Goal: Information Seeking & Learning: Learn about a topic

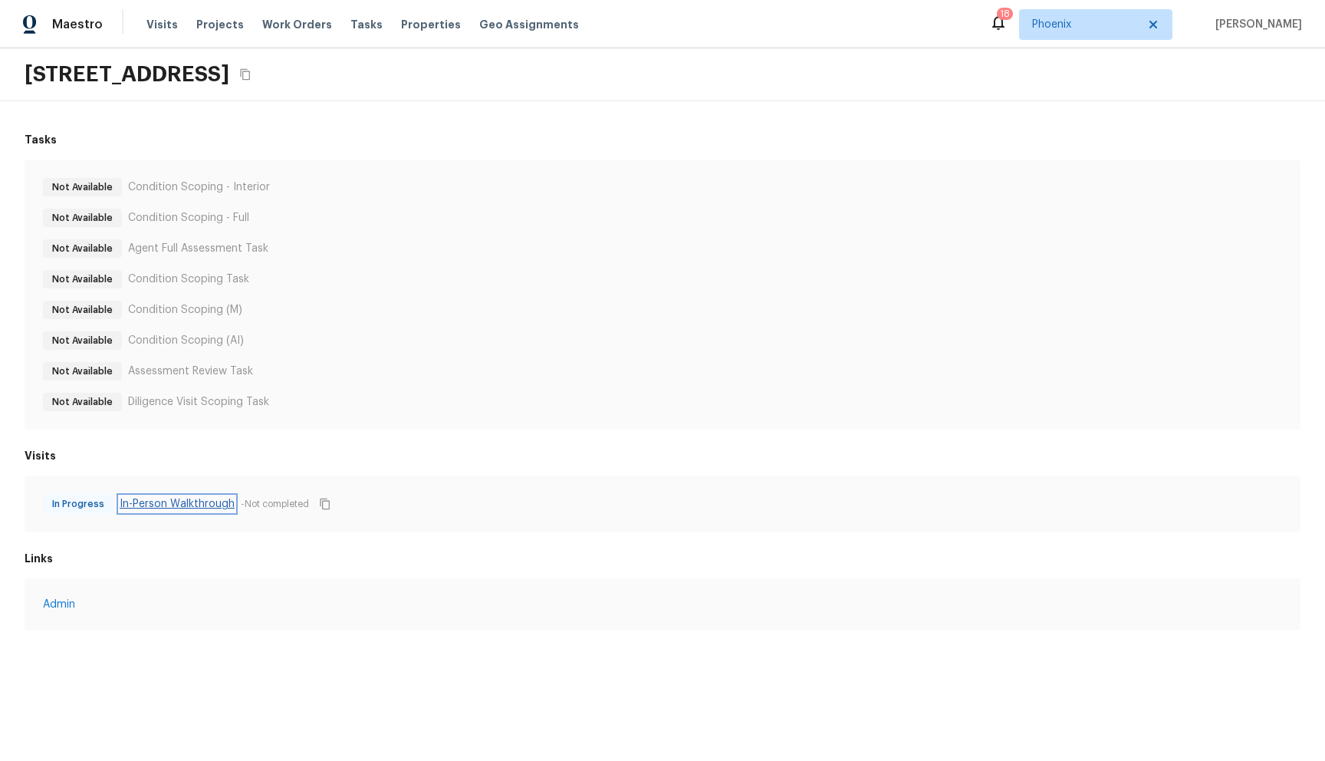
click at [146, 501] on link "In-Person Walkthrough" at bounding box center [177, 503] width 115 height 15
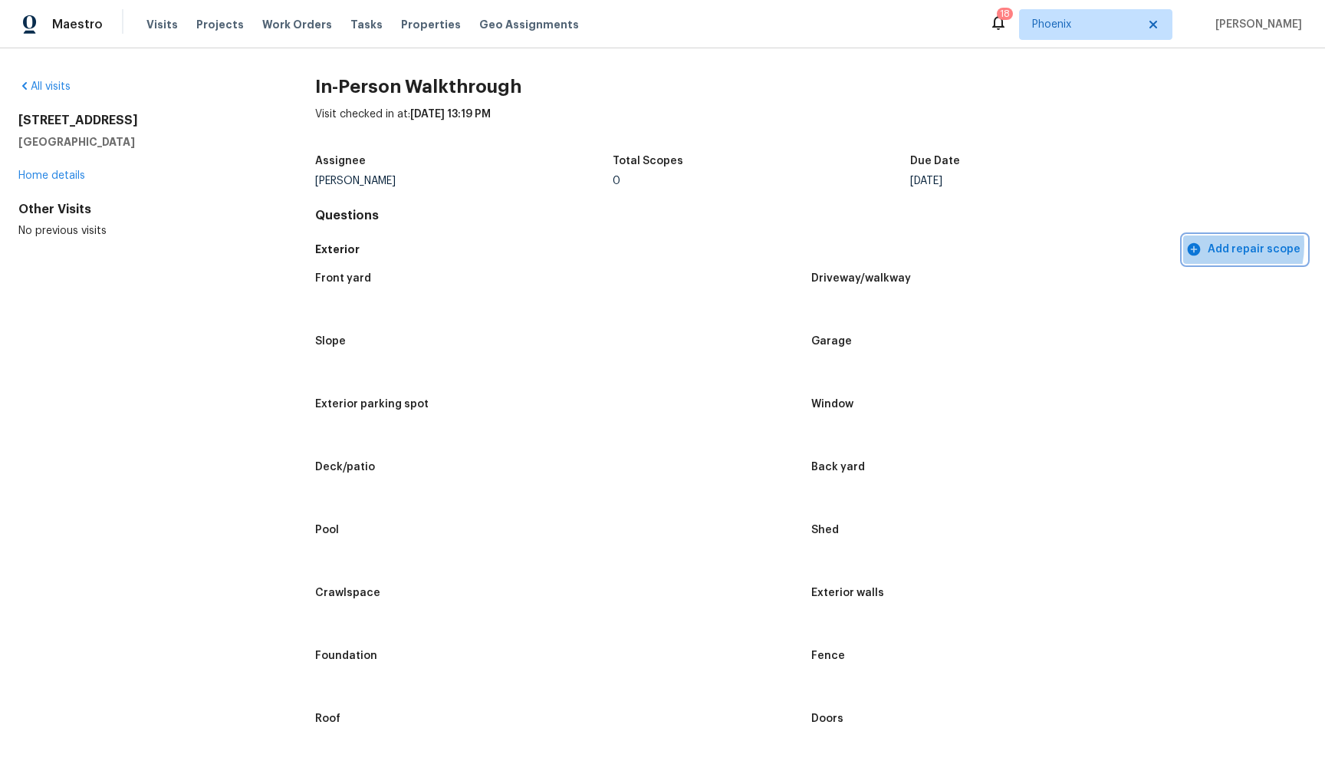
click at [1210, 245] on span "Add repair scope" at bounding box center [1244, 249] width 111 height 19
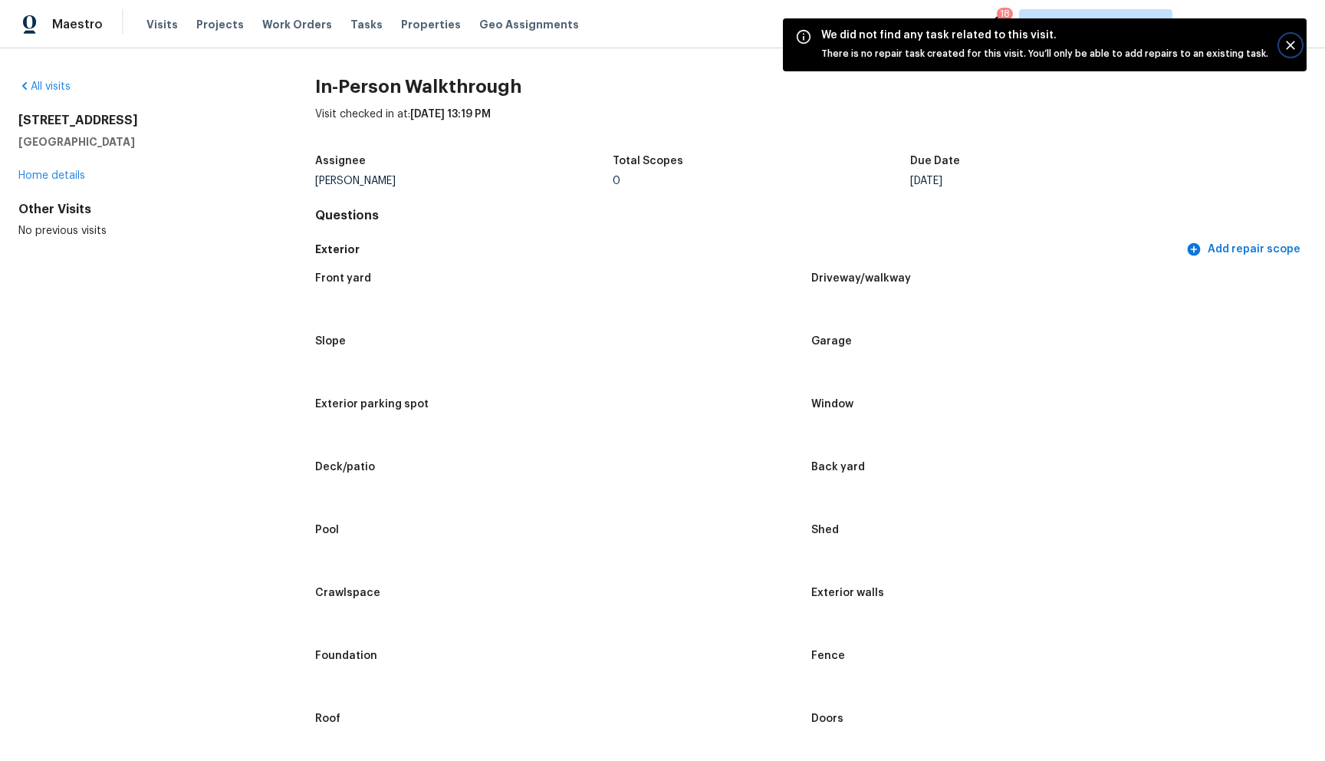
click at [1295, 46] on icon "Close" at bounding box center [1290, 45] width 15 height 15
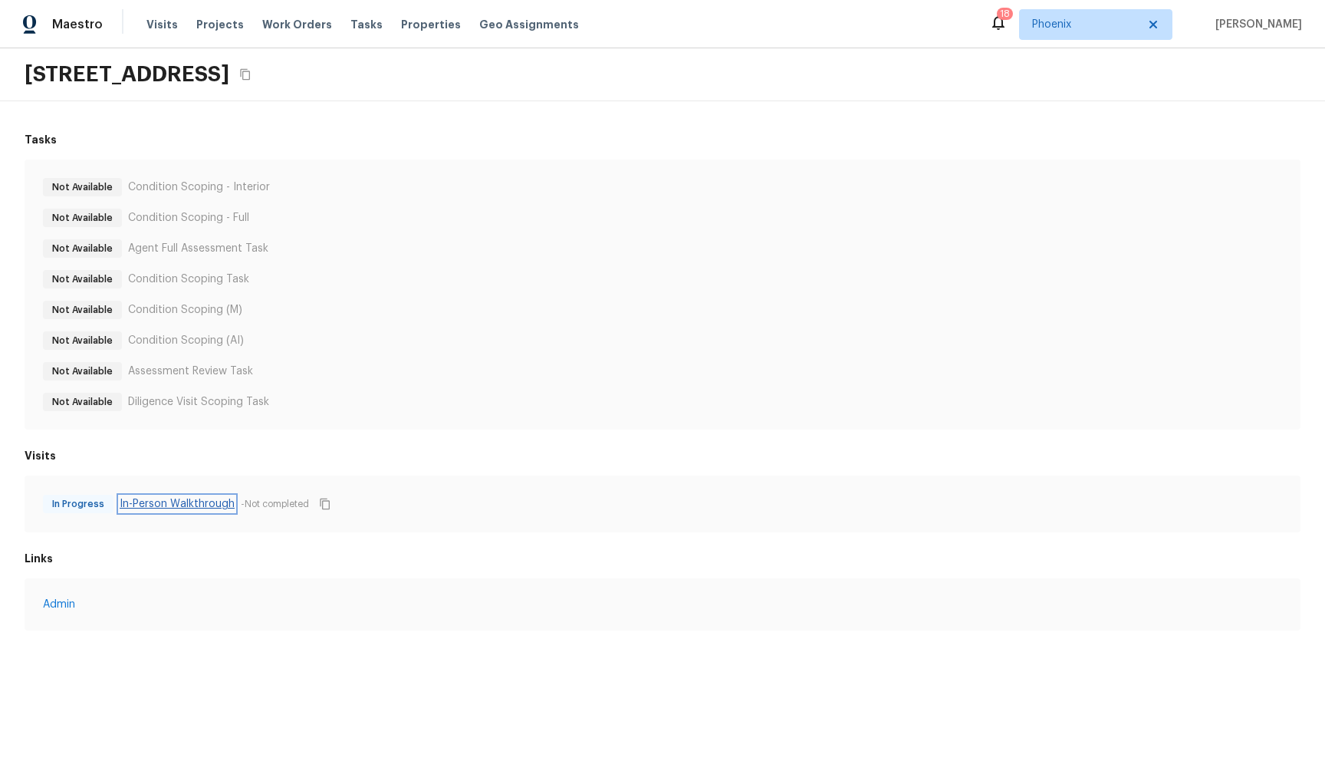
click at [164, 510] on link "In-Person Walkthrough" at bounding box center [177, 503] width 115 height 15
drag, startPoint x: 251, startPoint y: 310, endPoint x: 255, endPoint y: 336, distance: 25.5
click at [241, 311] on div "Not Available Condition Scoping (M)" at bounding box center [662, 310] width 1239 height 18
drag, startPoint x: 123, startPoint y: 341, endPoint x: 101, endPoint y: 343, distance: 21.6
click at [101, 343] on div "Not Available Condition Scoping (AI)" at bounding box center [662, 340] width 1239 height 18
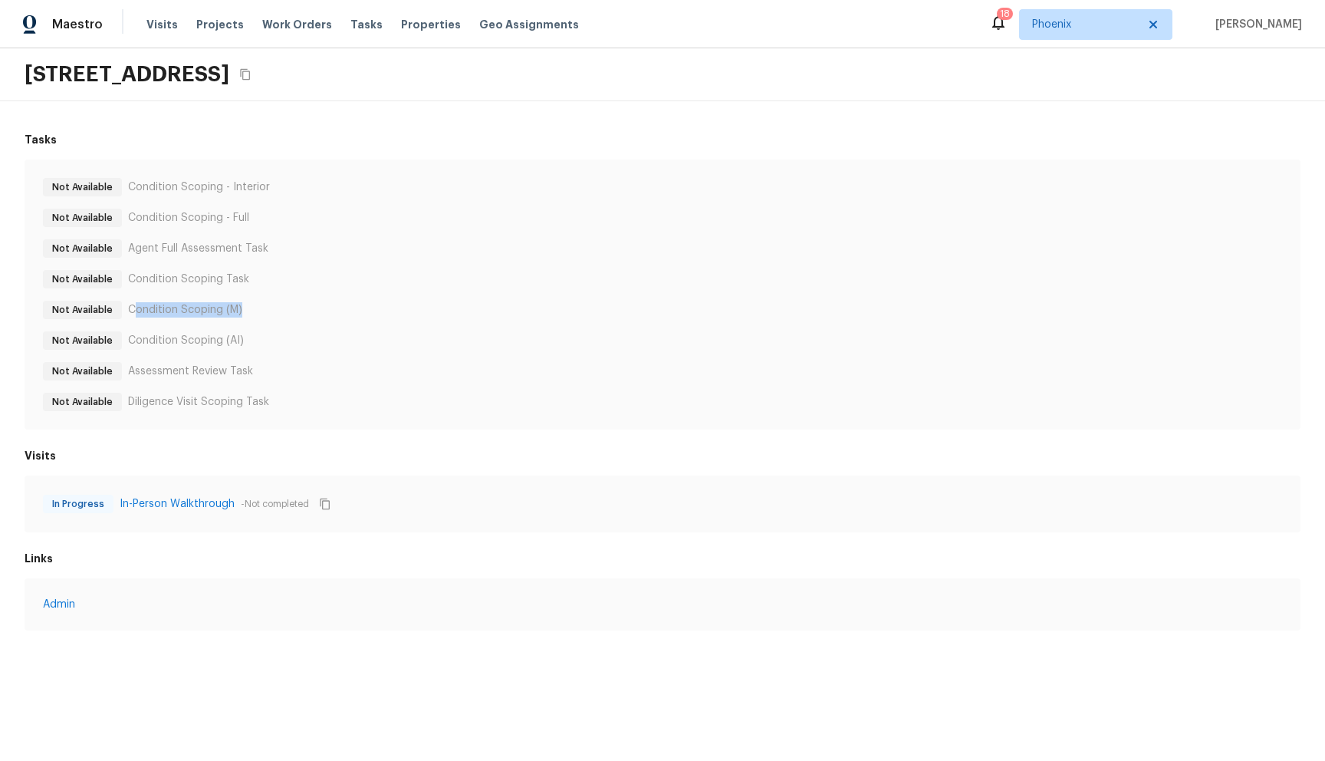
drag, startPoint x: 254, startPoint y: 307, endPoint x: 157, endPoint y: 323, distance: 97.9
click at [132, 310] on div "Not Available Condition Scoping (M)" at bounding box center [662, 310] width 1239 height 18
drag, startPoint x: 181, startPoint y: 340, endPoint x: 125, endPoint y: 340, distance: 56.0
click at [123, 340] on div "Not Available Condition Scoping (AI)" at bounding box center [662, 340] width 1239 height 18
click at [186, 502] on link "In-Person Walkthrough" at bounding box center [177, 503] width 115 height 15
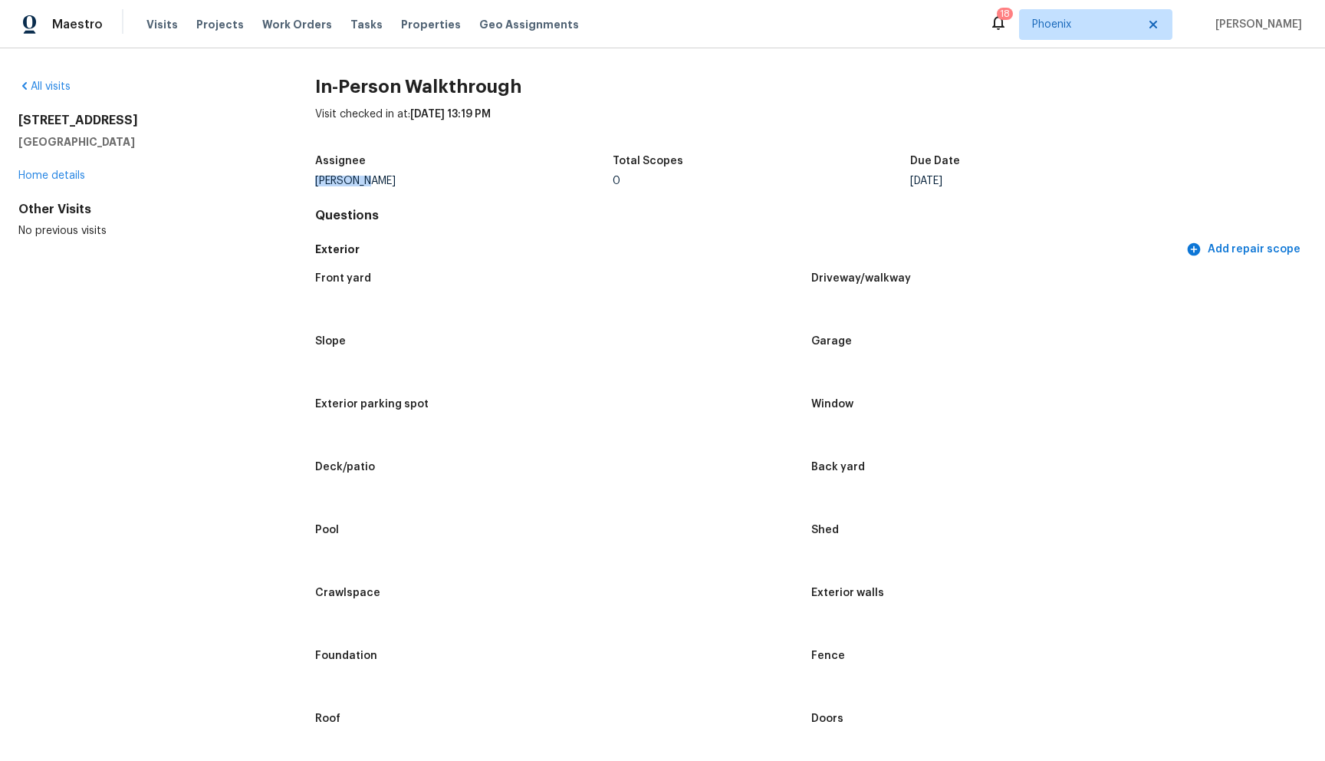
drag, startPoint x: 370, startPoint y: 181, endPoint x: 310, endPoint y: 176, distance: 60.7
copy div "Mat Smith"
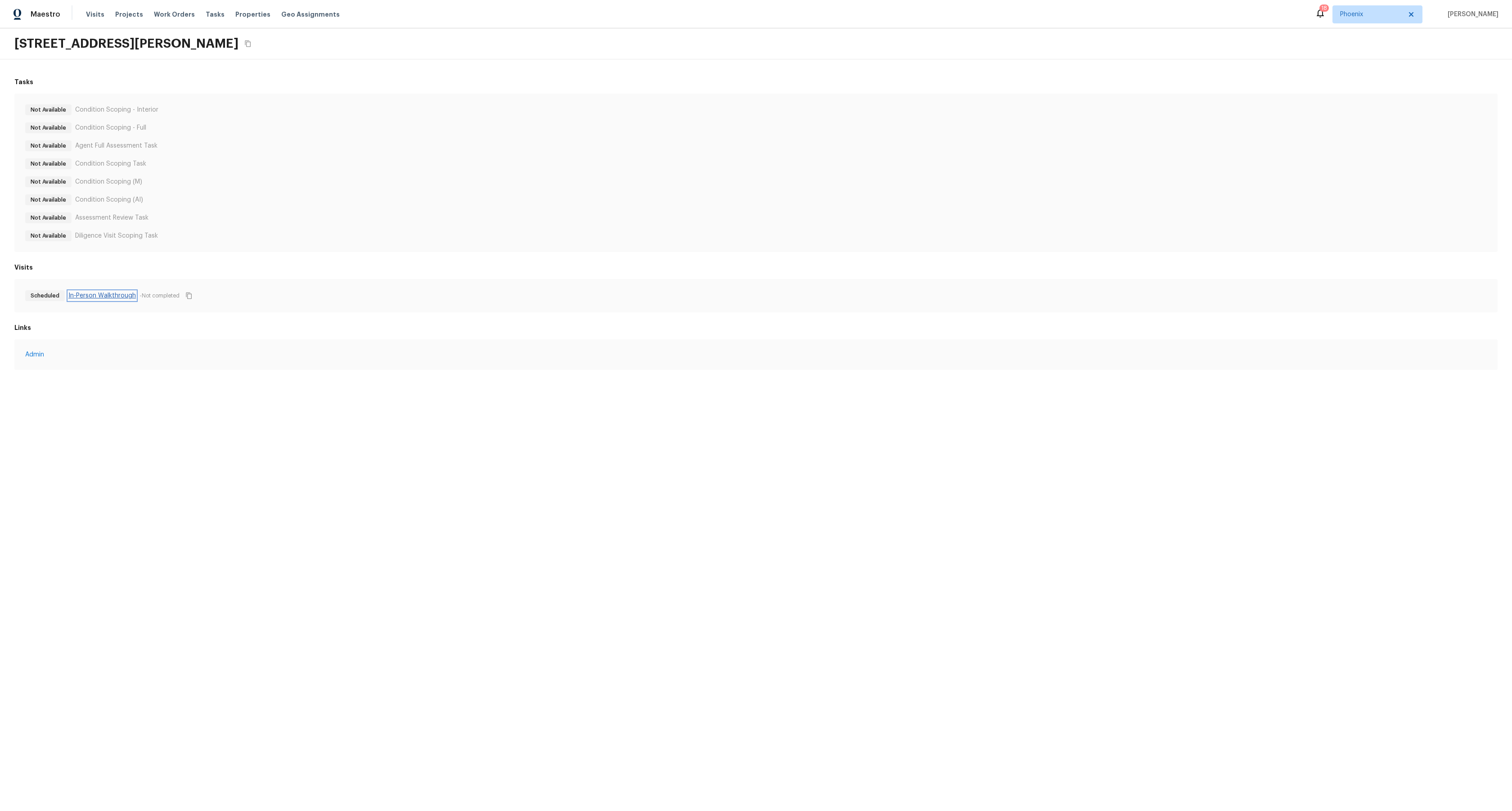
click at [79, 298] on link "In-Person Walkthrough" at bounding box center [102, 295] width 68 height 9
click at [346, 388] on html "Maestro Visits Projects Work Orders Tasks Properties Geo Assignments 18 Phoenix…" at bounding box center [756, 194] width 1512 height 388
click at [85, 295] on link "In-Person Walkthrough" at bounding box center [102, 295] width 68 height 9
click at [122, 296] on link "In-Person Walkthrough" at bounding box center [104, 295] width 68 height 9
click at [302, 388] on html "Maestro Visits Projects Work Orders Tasks Properties Geo Assignments 18 Phoenix…" at bounding box center [756, 194] width 1512 height 388
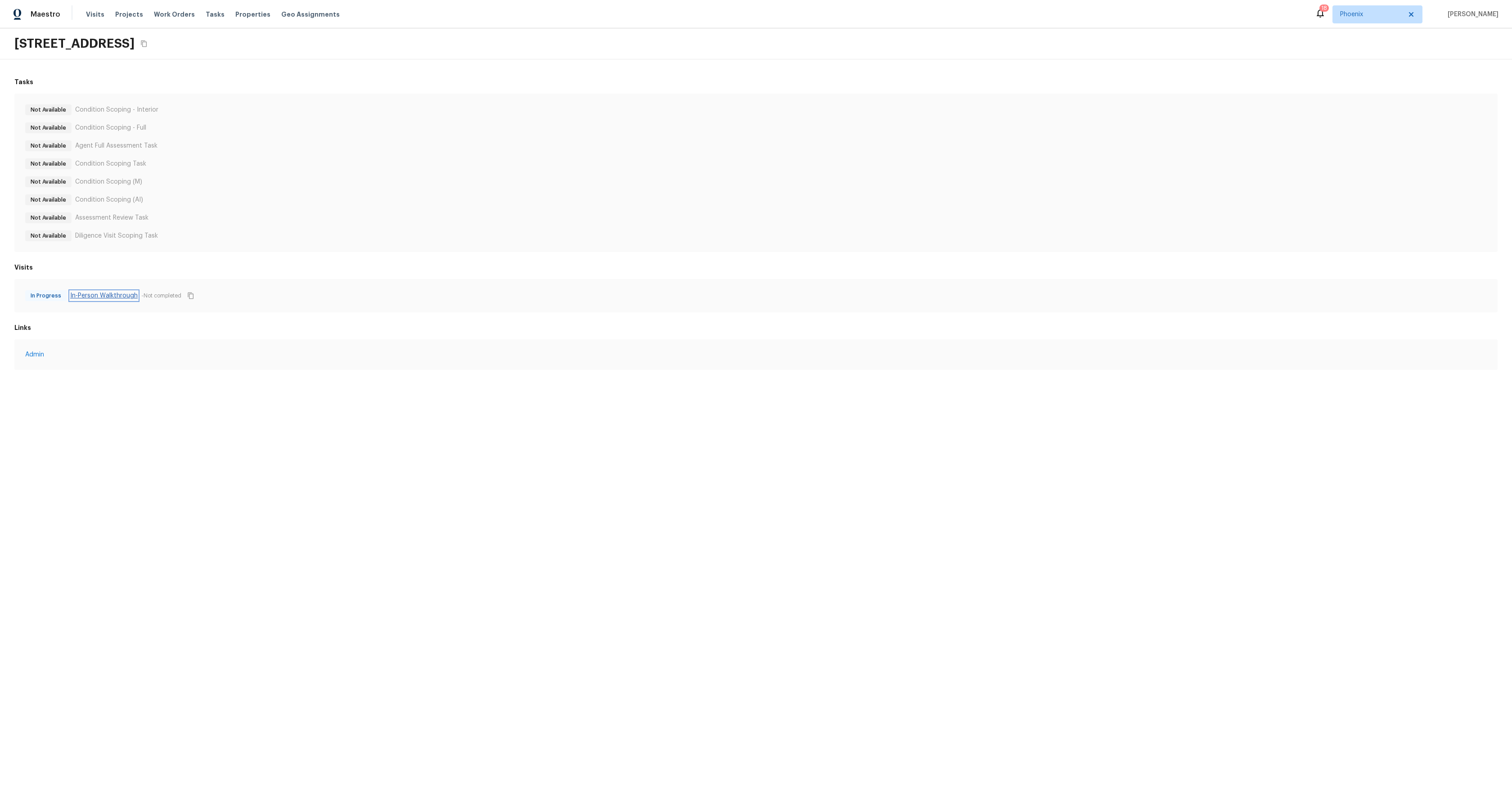
click at [120, 296] on link "In-Person Walkthrough" at bounding box center [104, 295] width 68 height 9
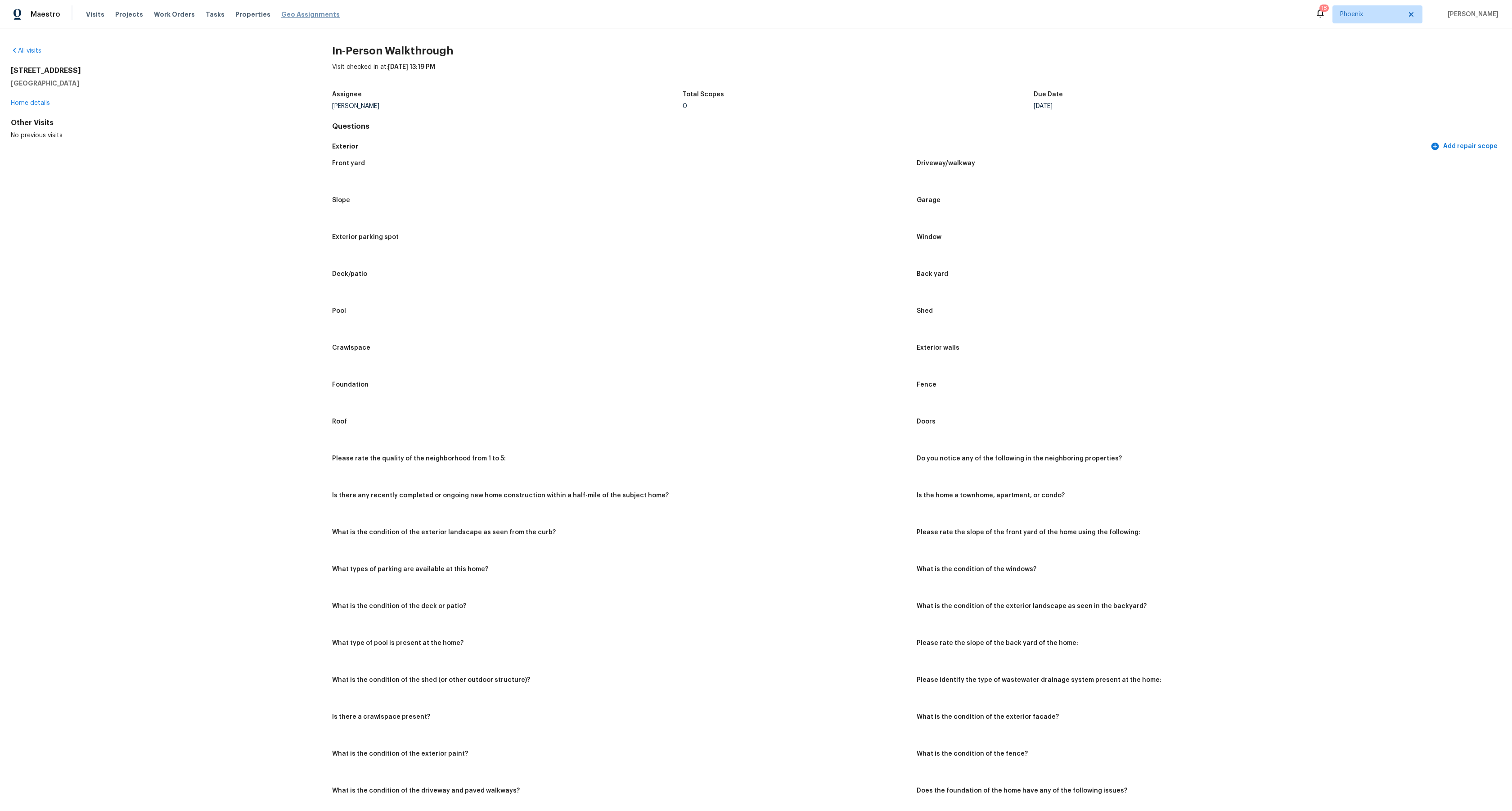
scroll to position [1, 0]
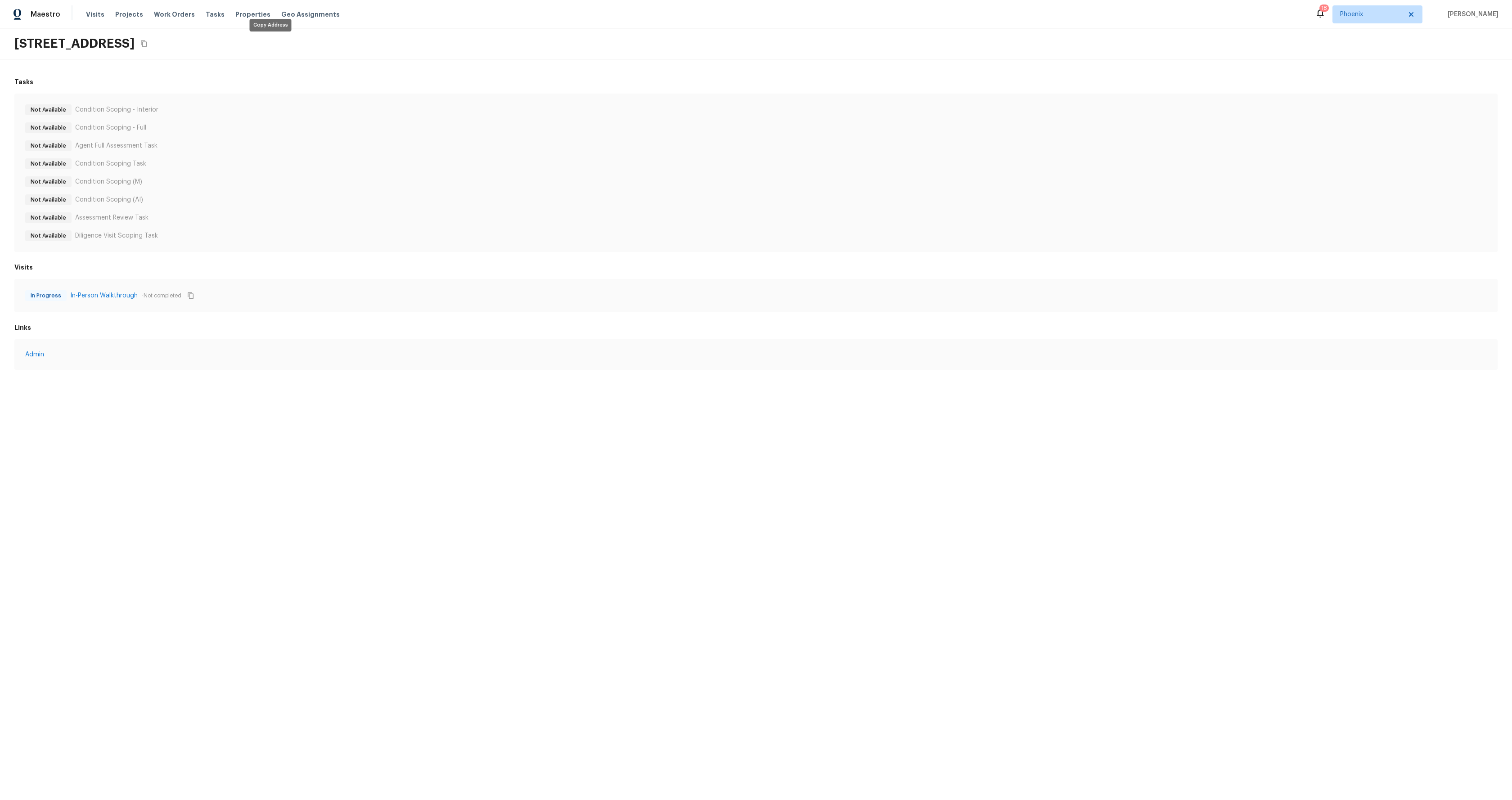
click at [147, 43] on icon "Copy Address" at bounding box center [144, 43] width 7 height 7
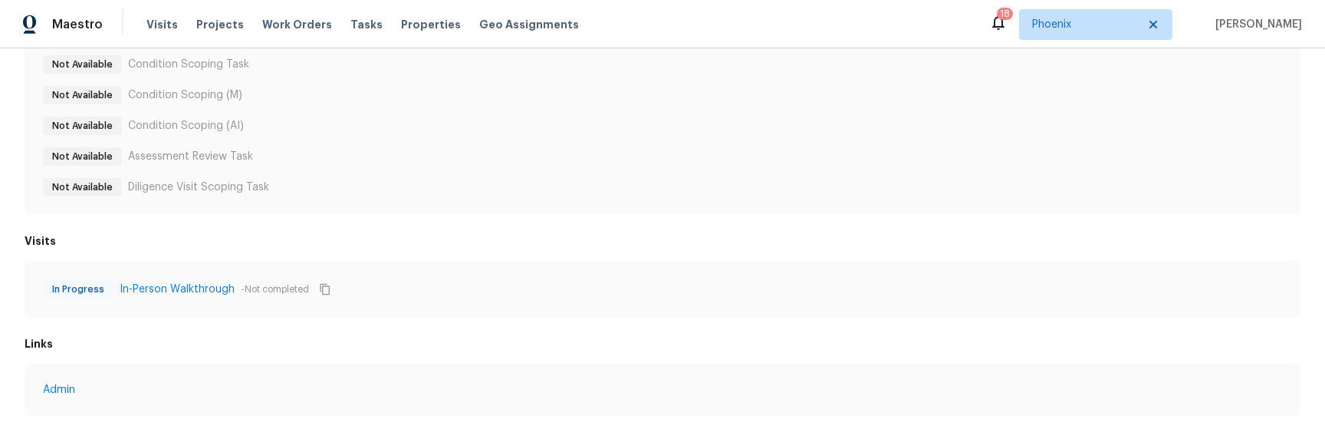
scroll to position [232, 0]
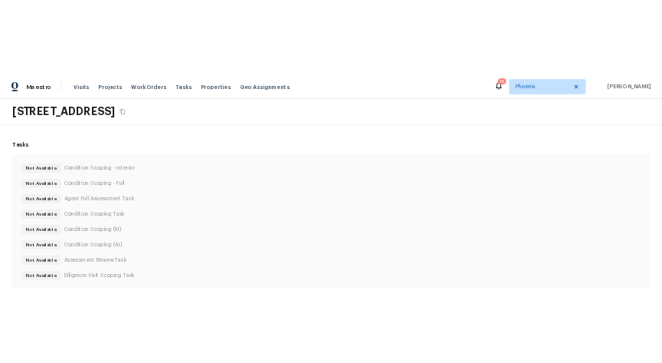
scroll to position [232, 0]
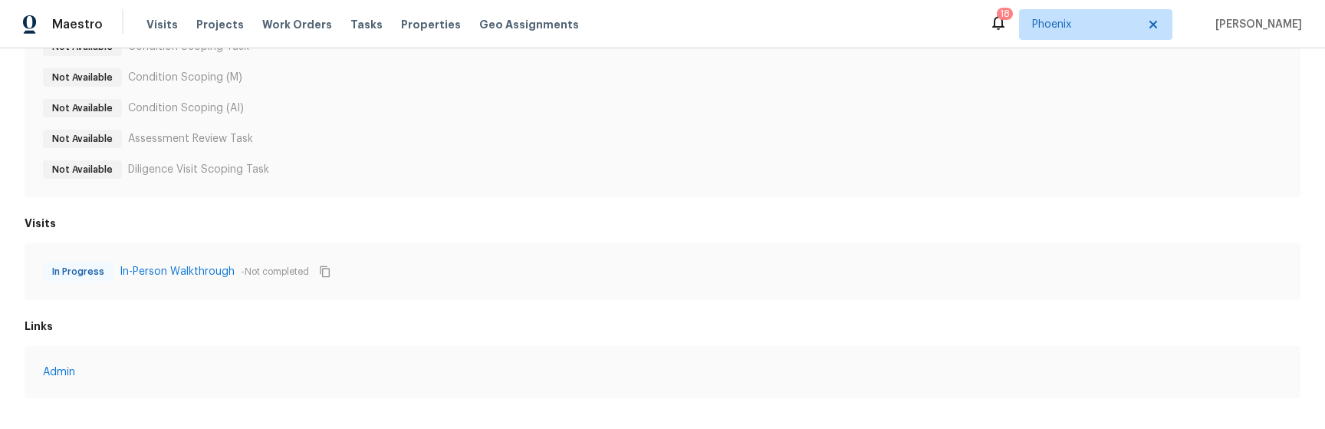
click at [508, 320] on h6 "Links" at bounding box center [663, 325] width 1276 height 15
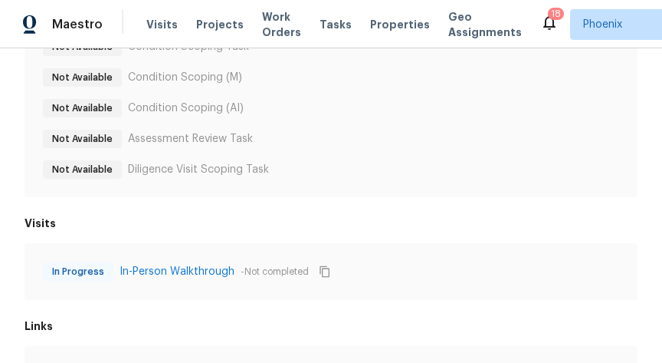
click at [464, 276] on div "In Progress In-Person Walkthrough - Not completed" at bounding box center [331, 271] width 577 height 20
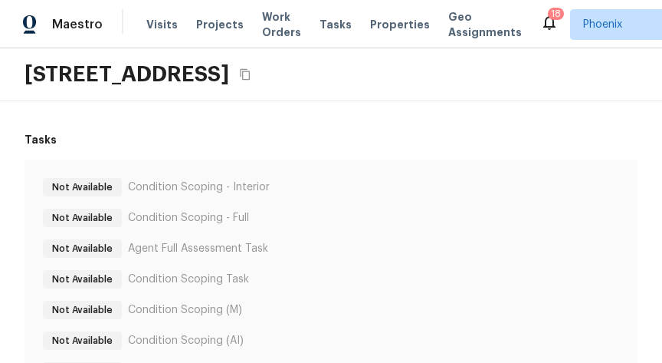
scroll to position [298, 0]
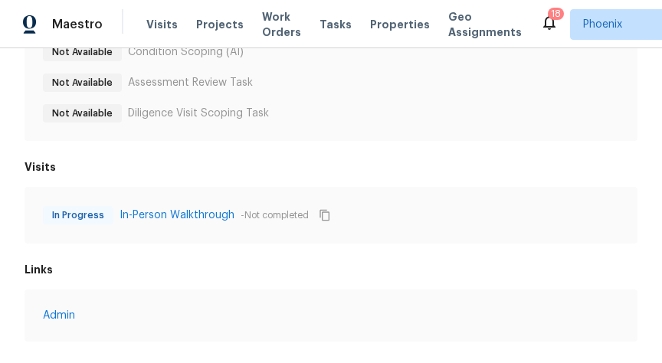
scroll to position [297, 0]
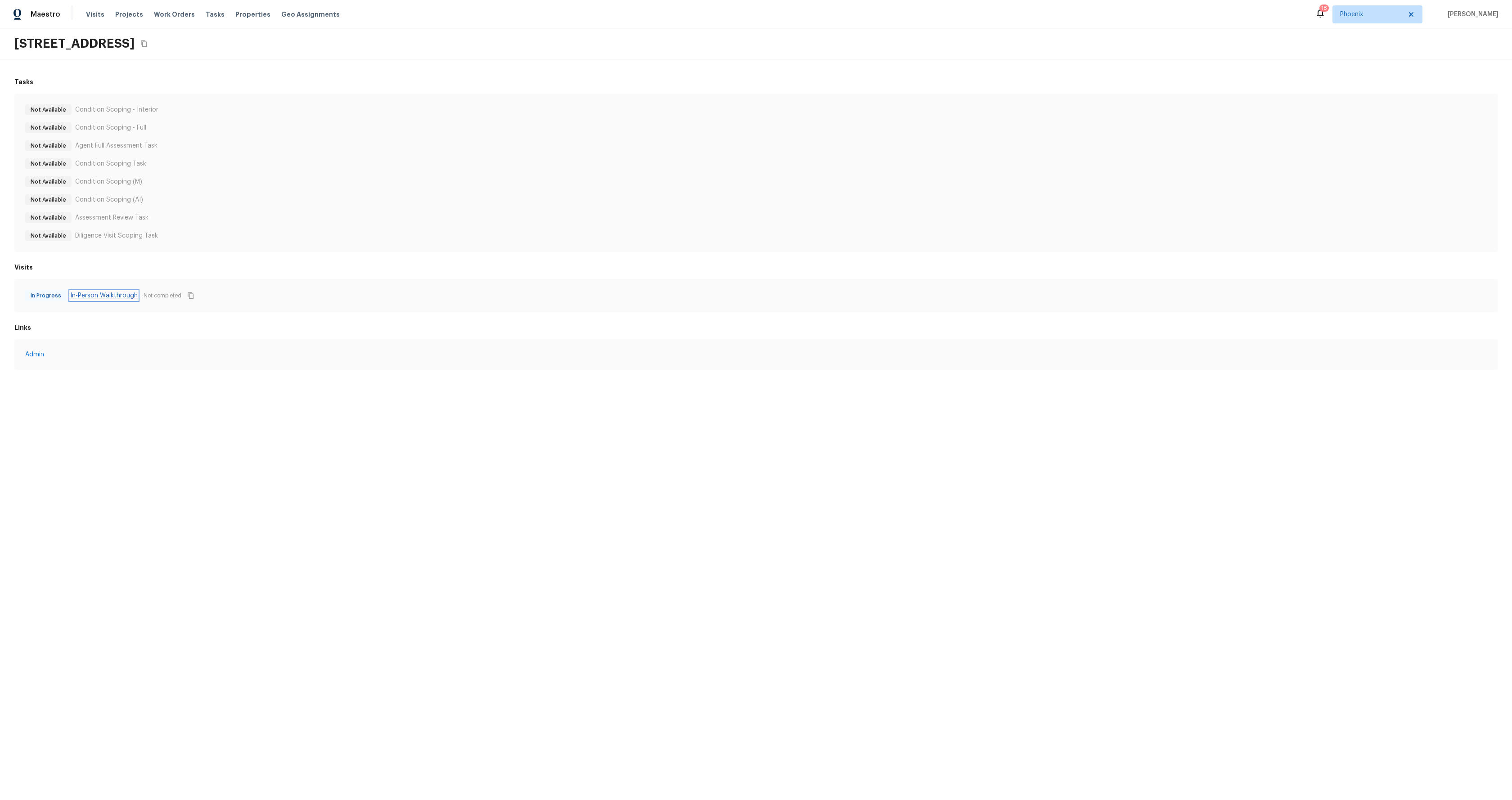
click at [120, 295] on link "In-Person Walkthrough" at bounding box center [104, 295] width 68 height 9
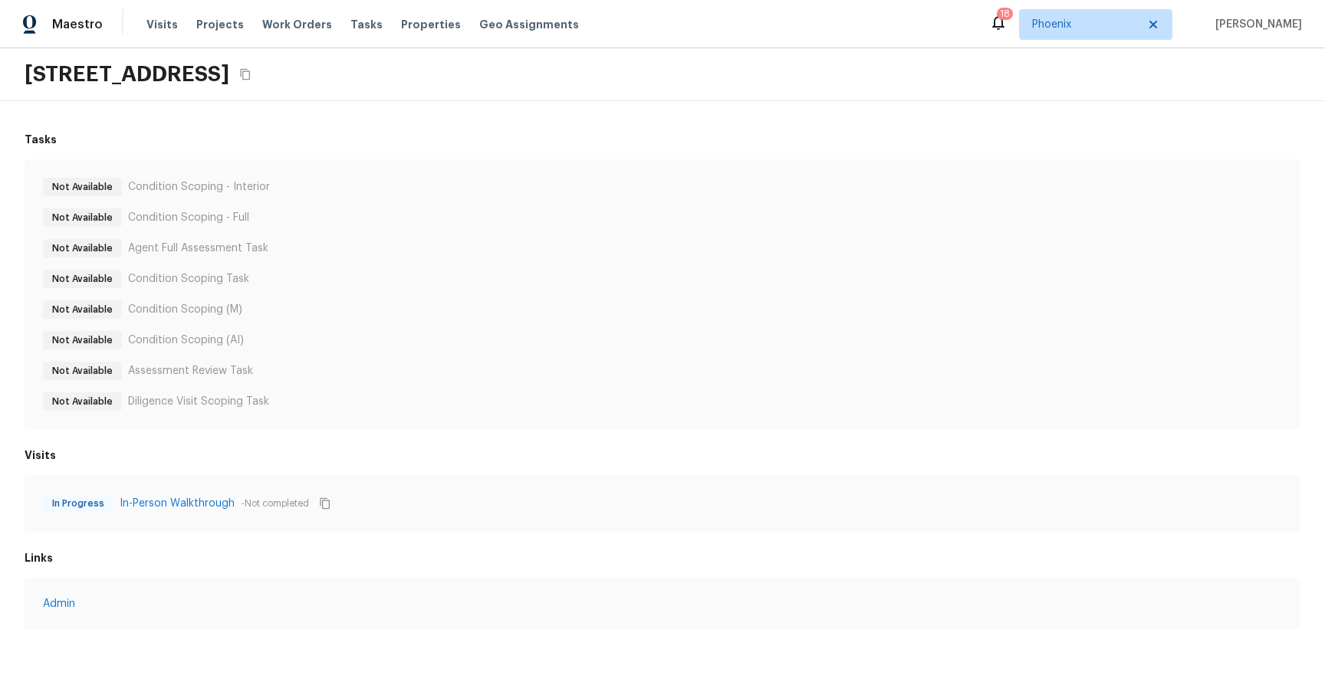
click at [662, 172] on div "Not Available Condition Scoping - Interior Not Available Condition Scoping - Fu…" at bounding box center [663, 294] width 1276 height 270
click at [198, 505] on link "In-Person Walkthrough" at bounding box center [177, 503] width 115 height 15
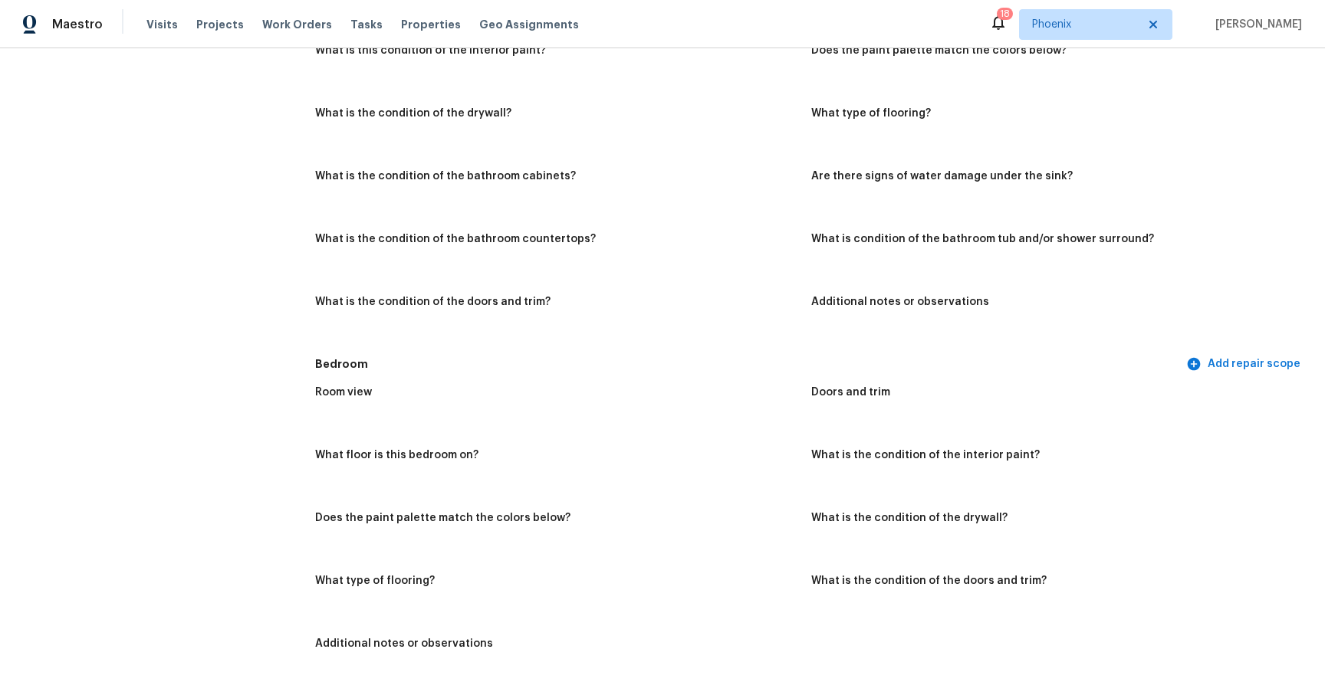
scroll to position [2032, 0]
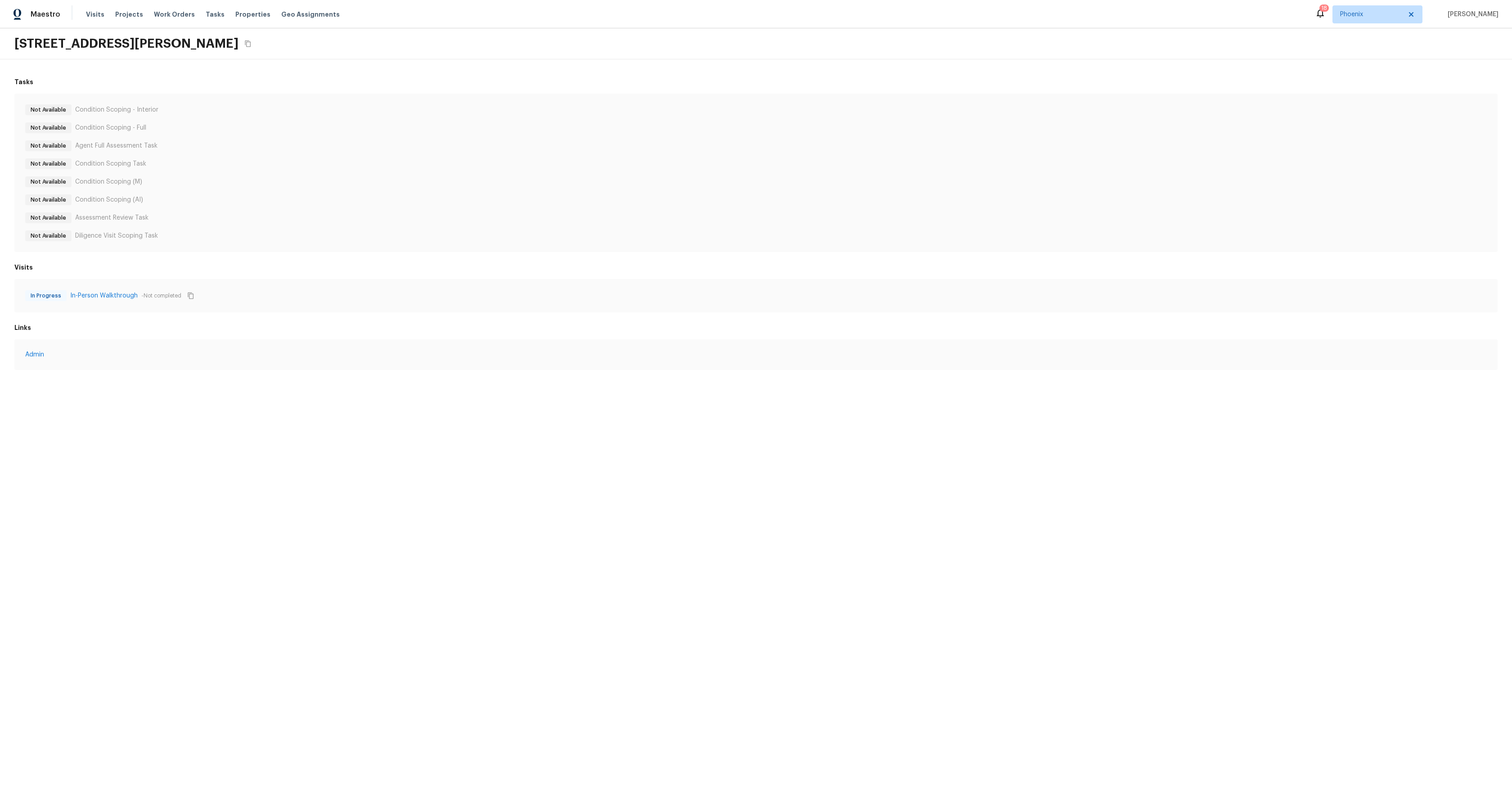
click at [223, 388] on html "Maestro Visits Projects Work Orders Tasks Properties Geo Assignments 18 Phoenix…" at bounding box center [756, 194] width 1512 height 388
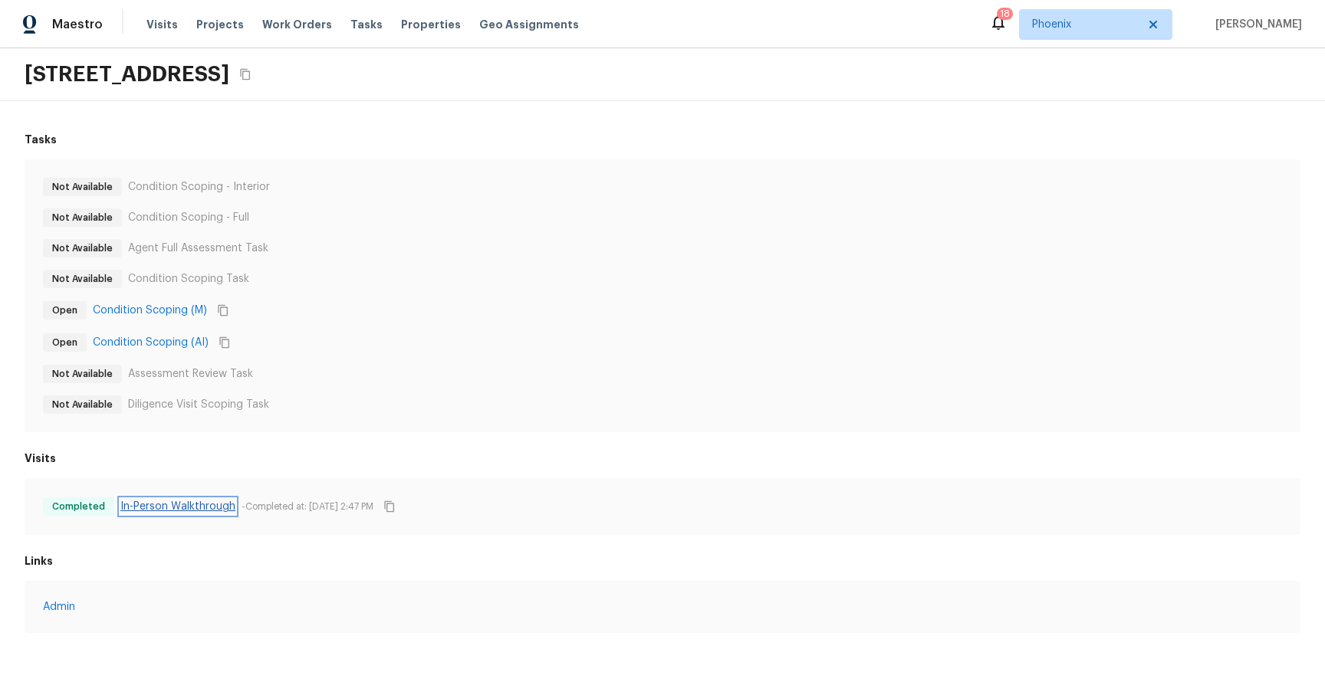
click at [169, 501] on link "In-Person Walkthrough" at bounding box center [177, 506] width 115 height 15
click at [158, 310] on link "Condition Scoping (M)" at bounding box center [150, 310] width 114 height 15
click at [159, 340] on link "Condition Scoping (AI)" at bounding box center [151, 342] width 116 height 15
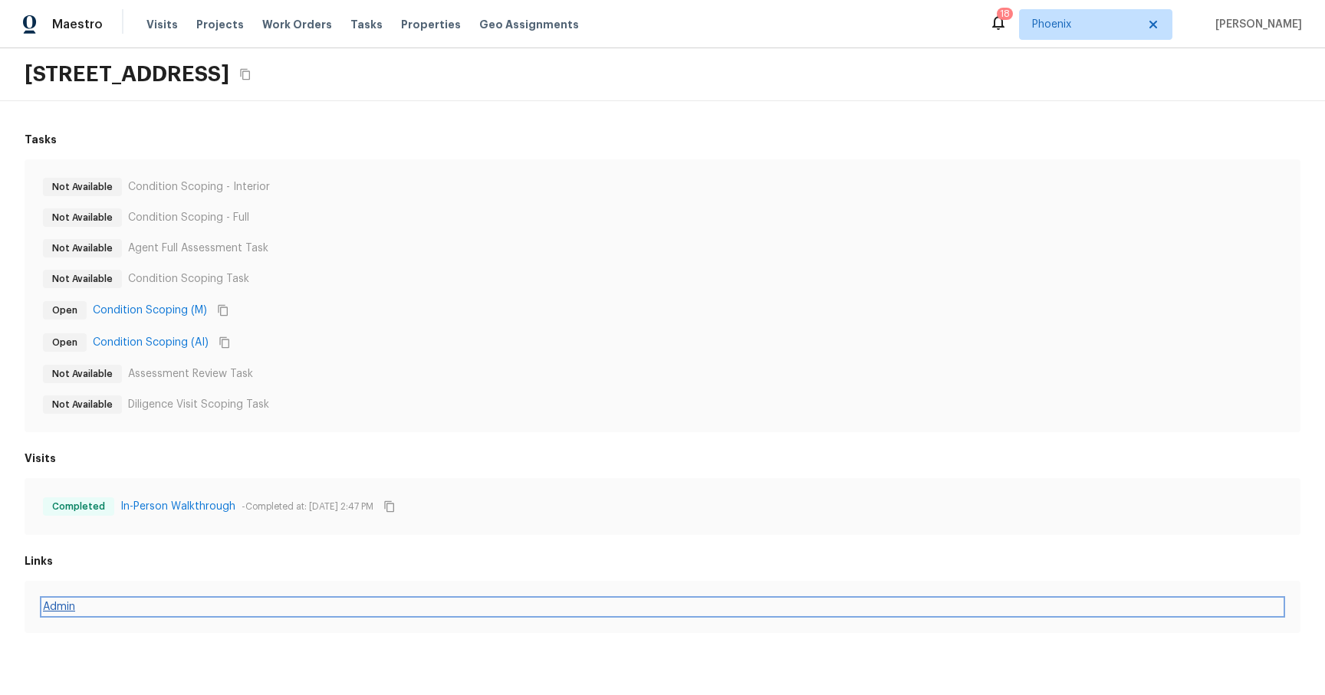
click at [67, 604] on link "Admin" at bounding box center [662, 607] width 1239 height 15
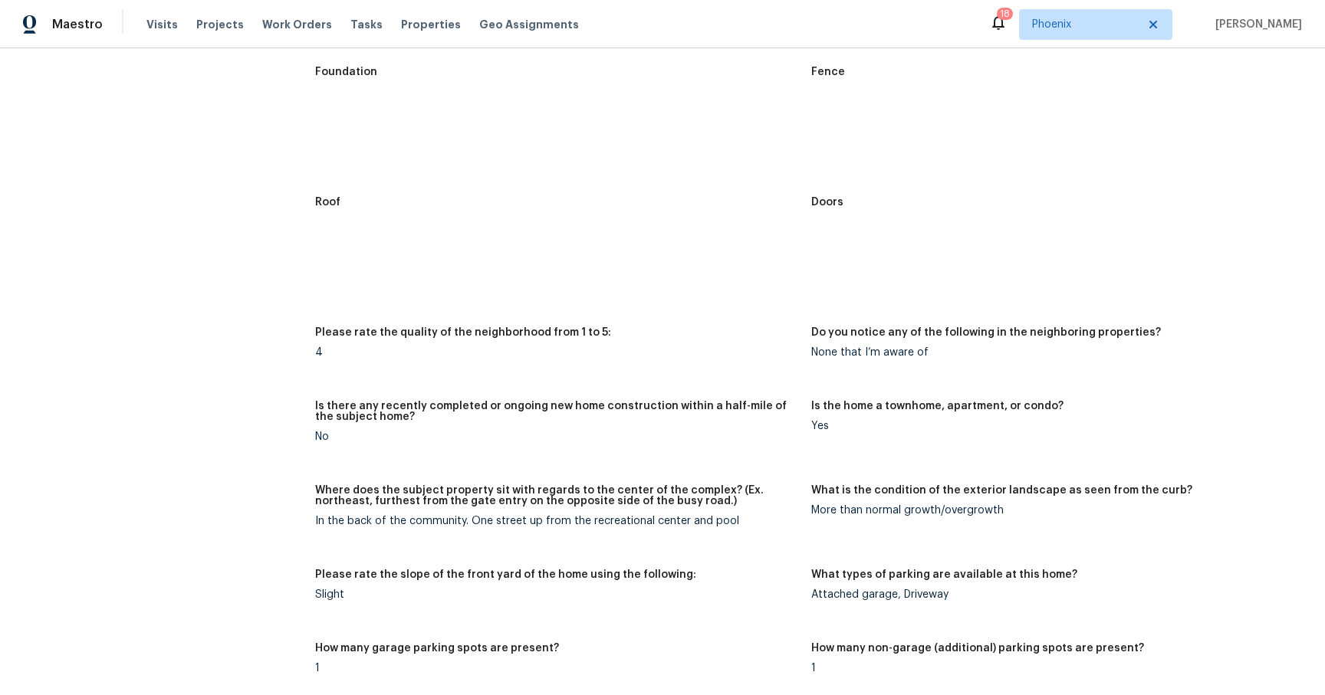
scroll to position [931, 0]
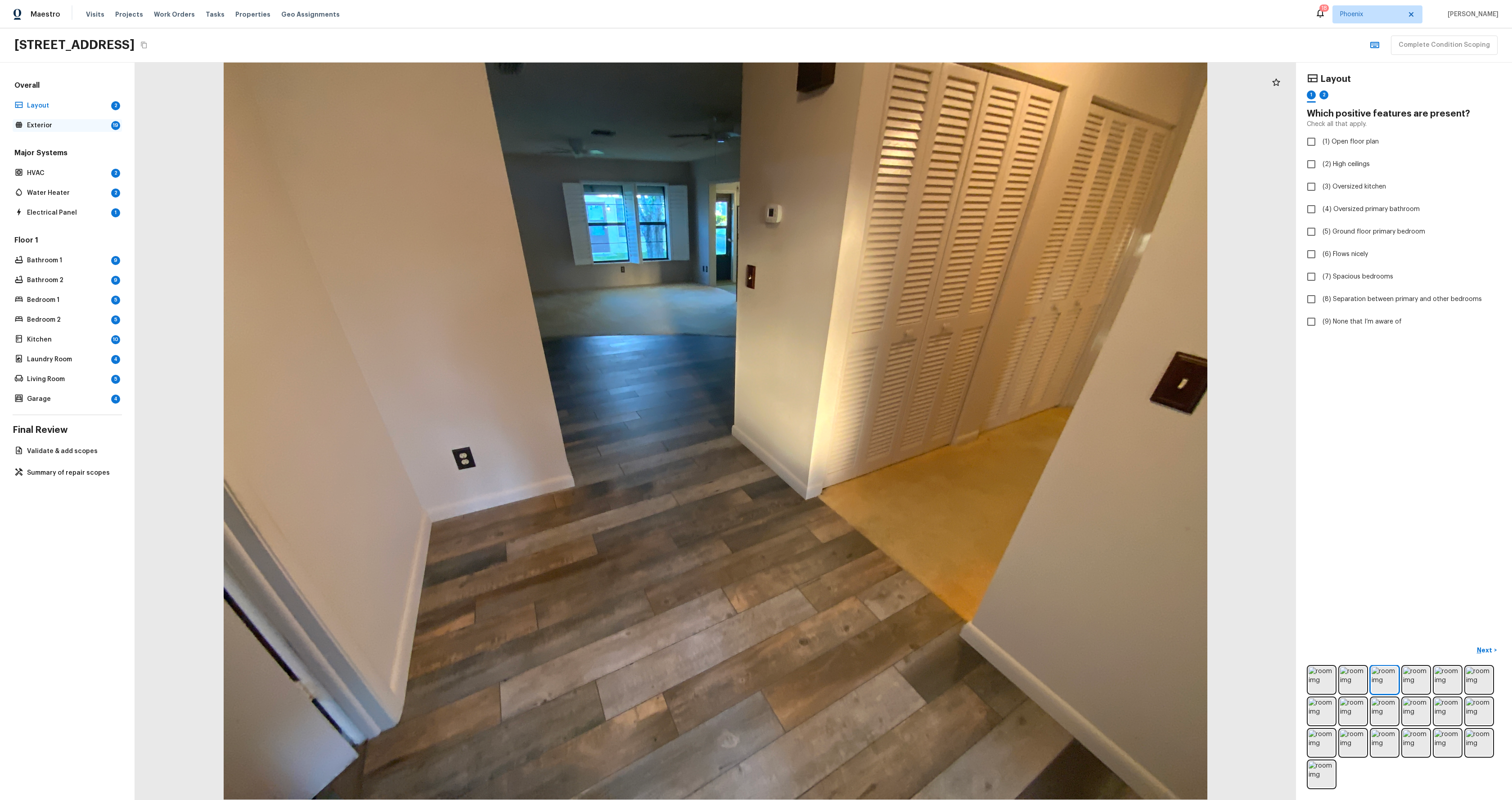
click at [46, 129] on p "Exterior" at bounding box center [67, 125] width 80 height 9
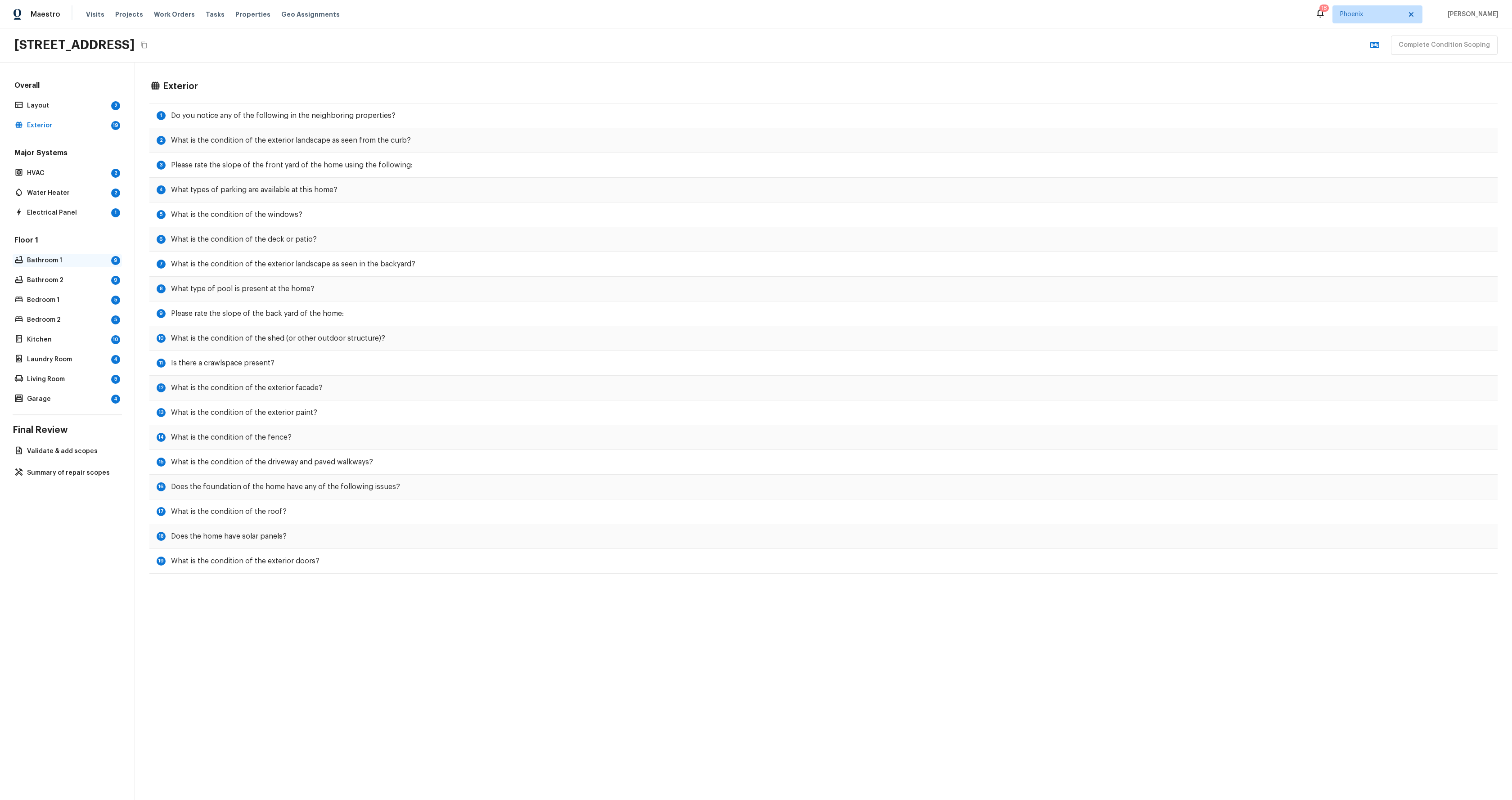
click at [44, 261] on p "Bathroom 1" at bounding box center [67, 260] width 80 height 9
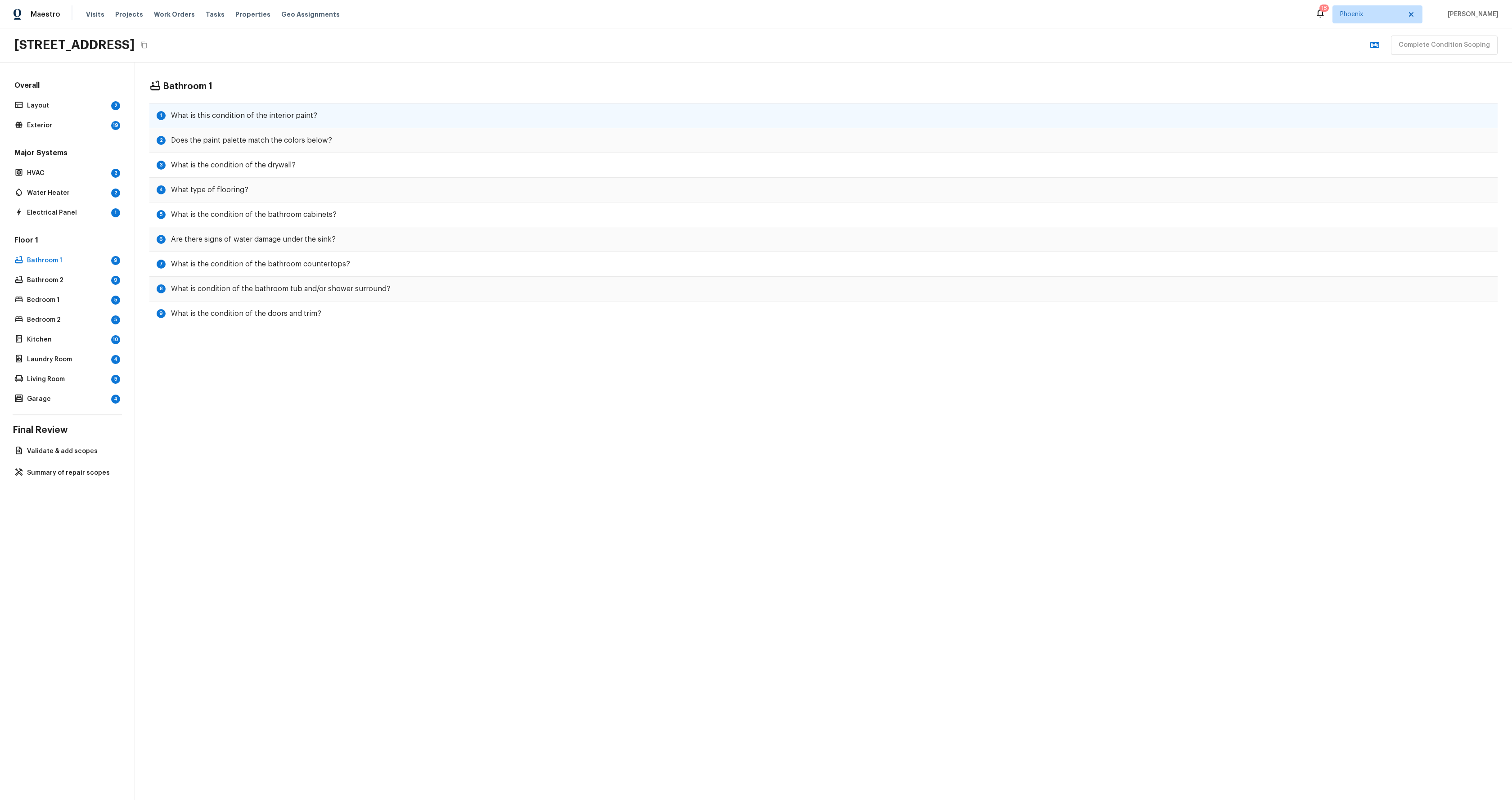
click at [318, 120] on div "1 What is this condition of the interior paint?" at bounding box center [824, 116] width 1348 height 25
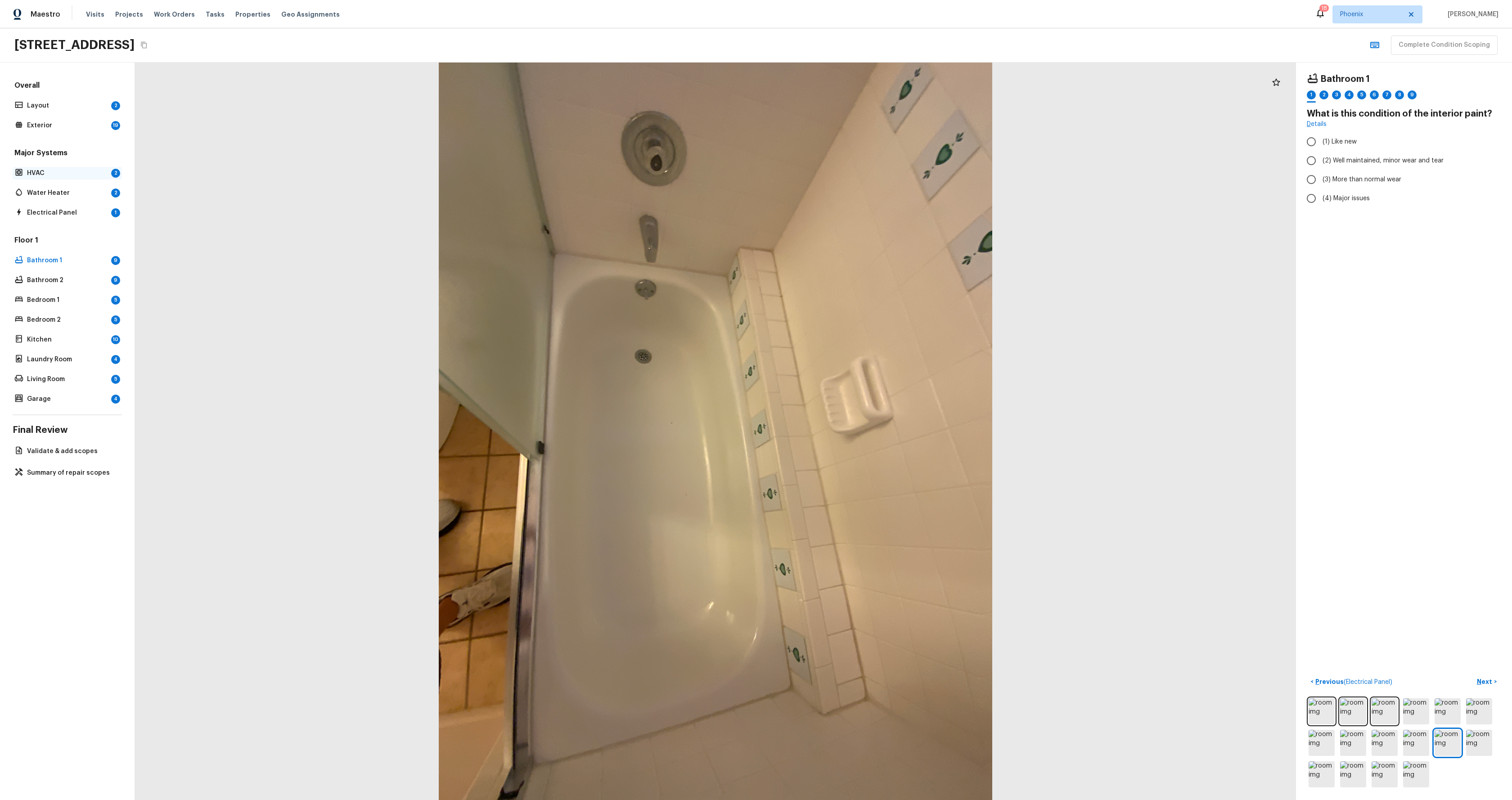
click at [32, 169] on p "HVAC" at bounding box center [67, 173] width 80 height 9
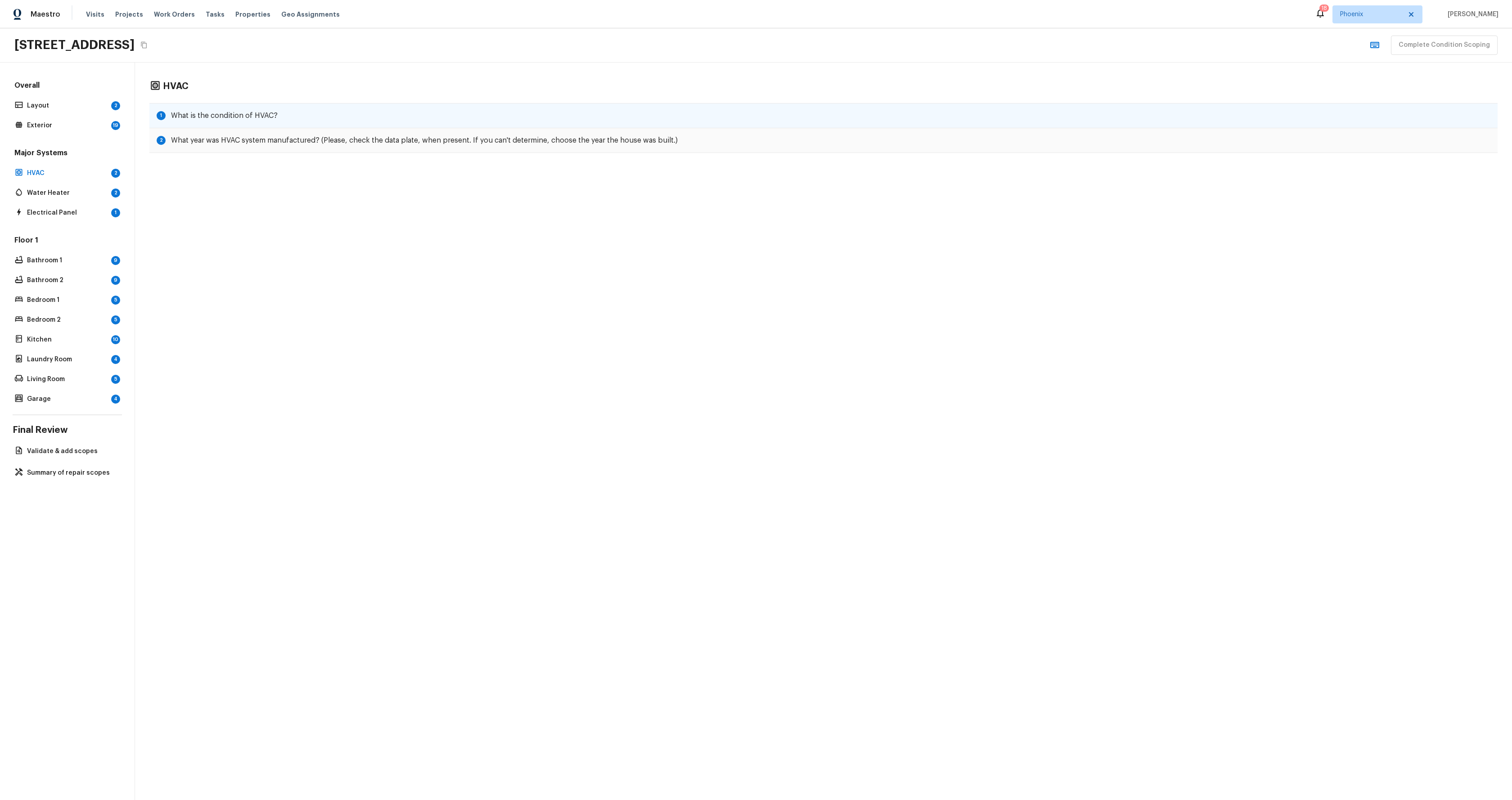
click at [379, 109] on div "1 What is the condition of HVAC?" at bounding box center [824, 116] width 1348 height 25
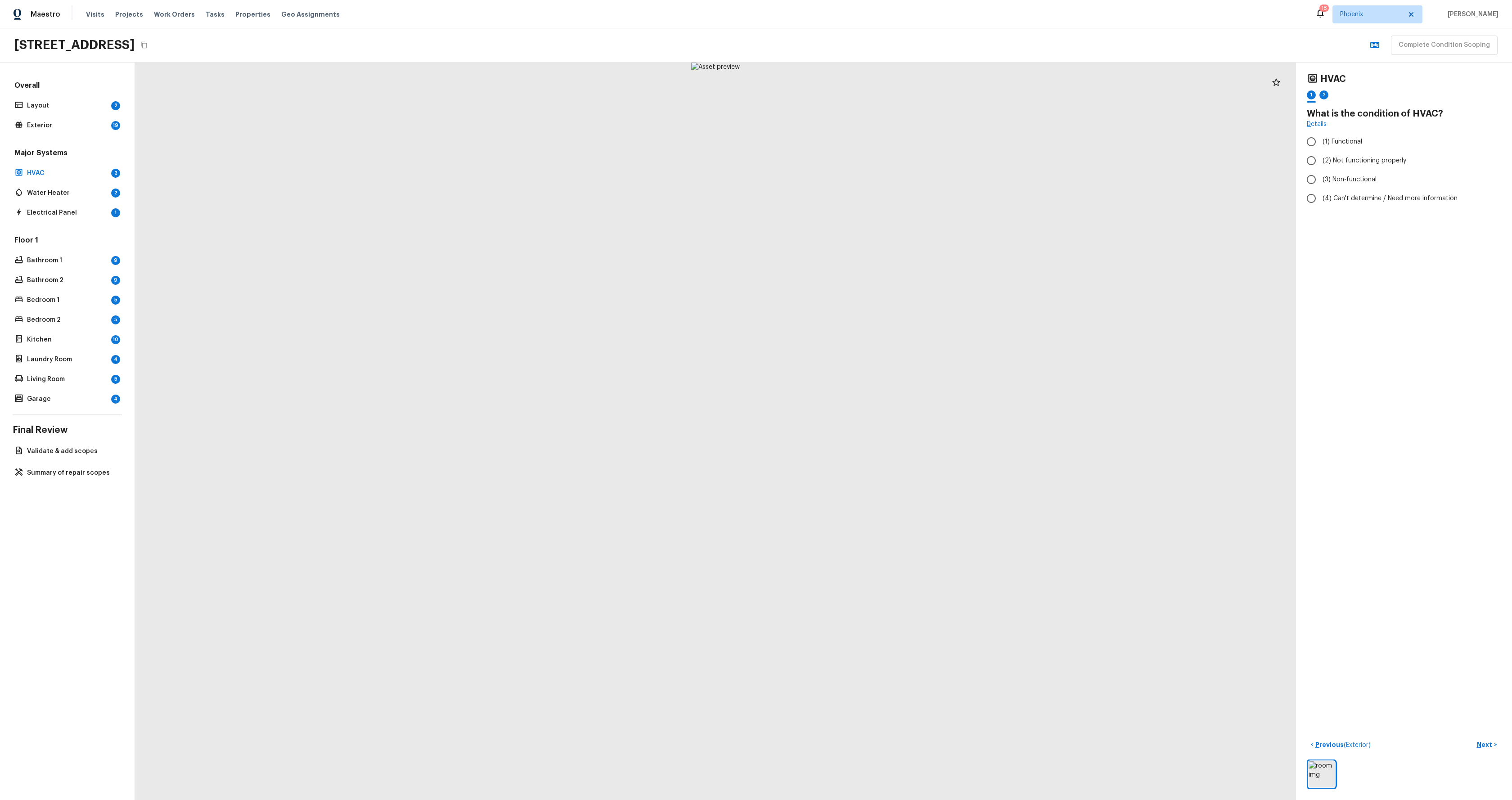
click at [744, 351] on div at bounding box center [716, 431] width 1161 height 738
click at [37, 193] on p "Water Heater" at bounding box center [67, 193] width 80 height 9
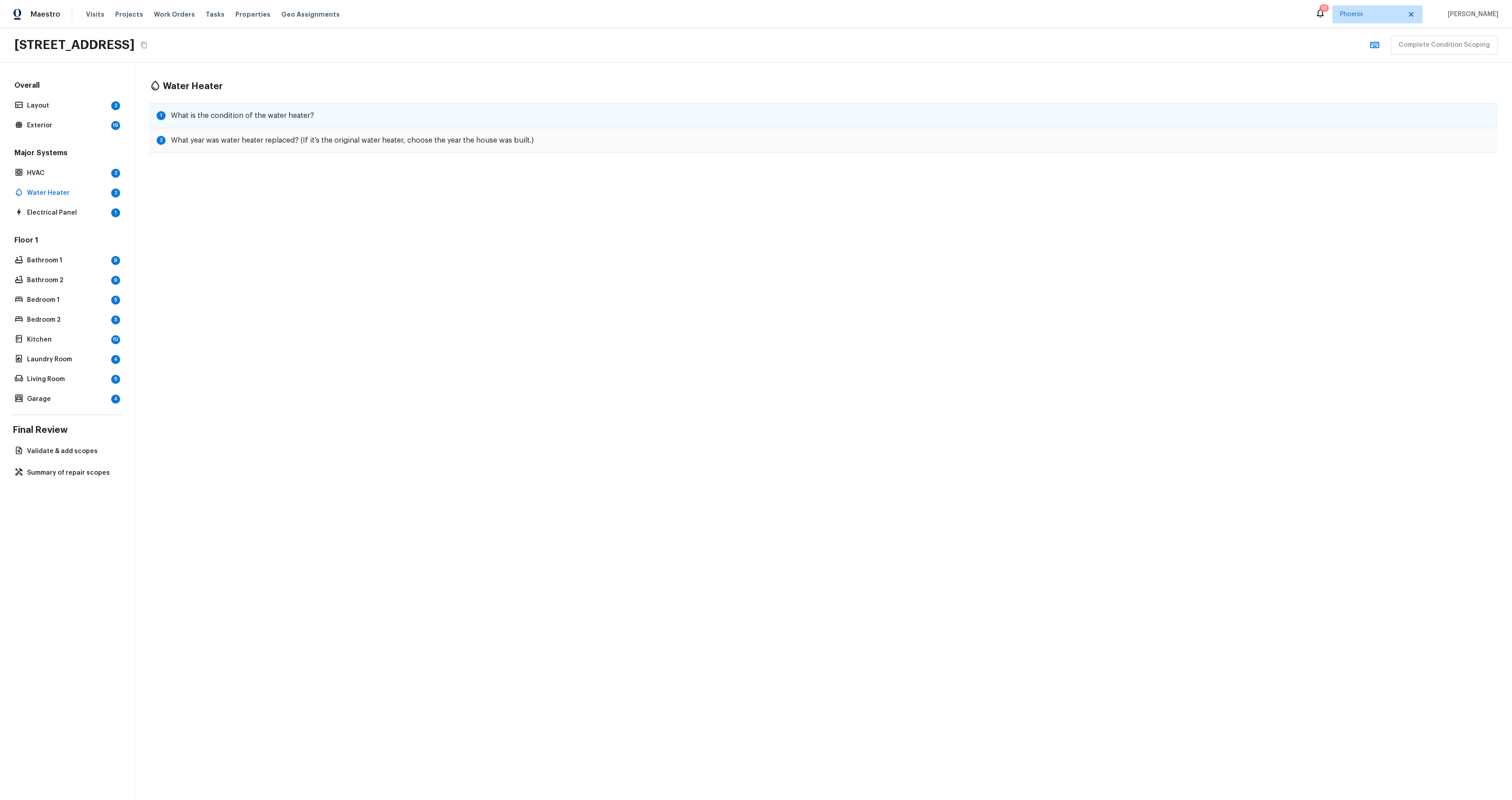
click at [325, 113] on div "1 What is the condition of the water heater?" at bounding box center [824, 116] width 1348 height 25
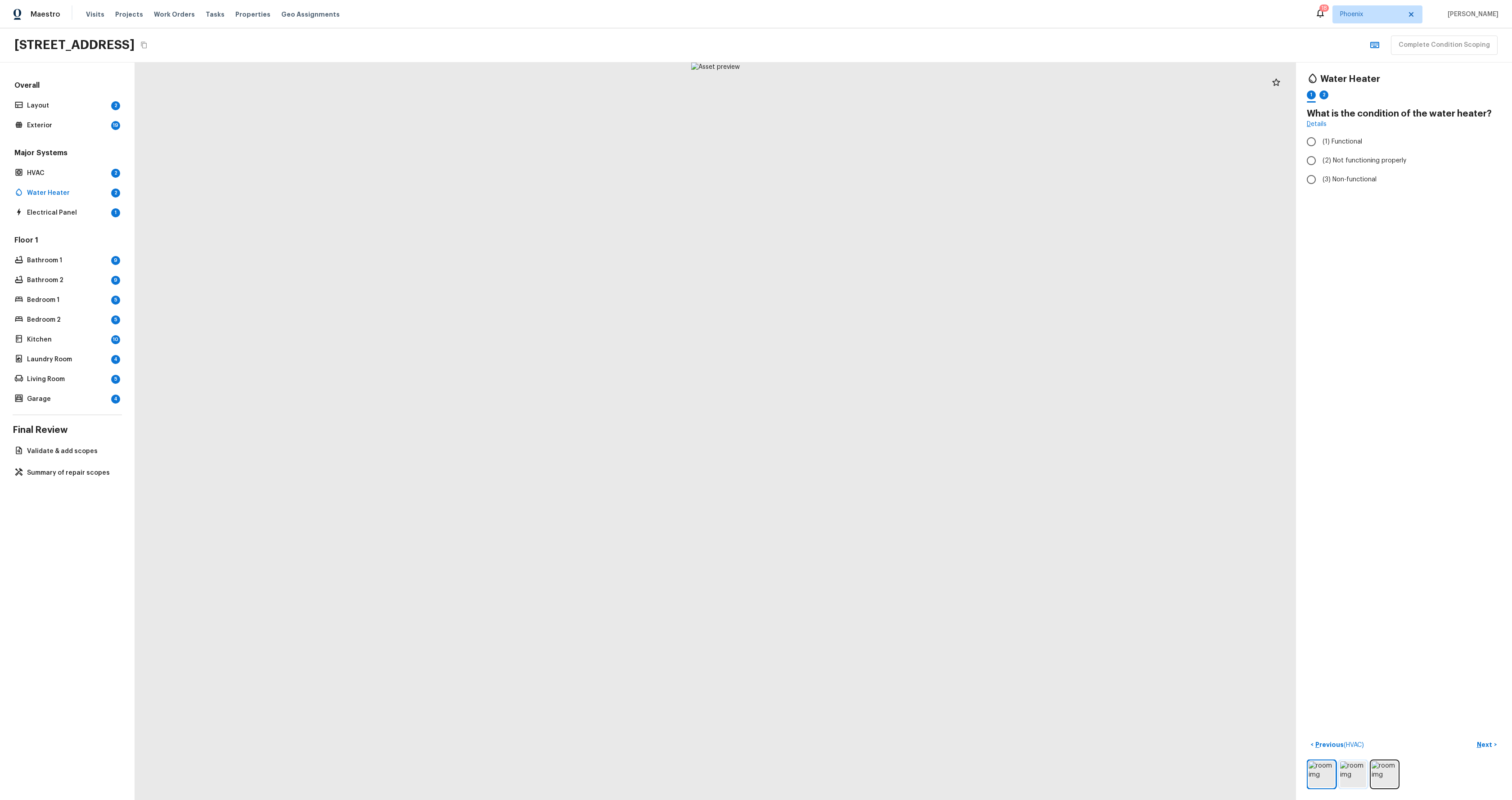
click at [777, 408] on img at bounding box center [1353, 774] width 26 height 26
click at [777, 408] on img at bounding box center [1385, 774] width 26 height 26
click at [45, 211] on p "Electrical Panel" at bounding box center [67, 212] width 80 height 9
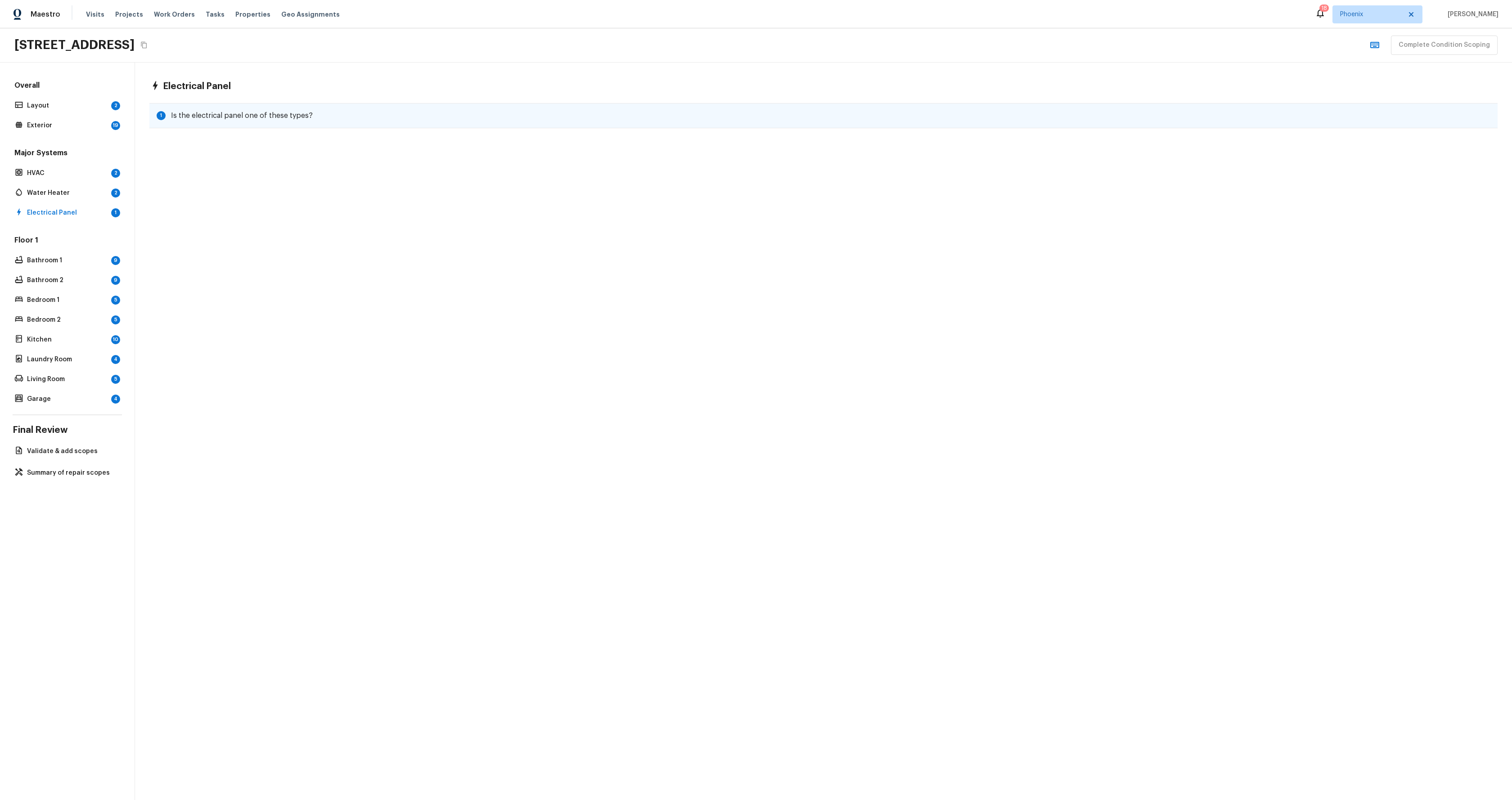
click at [280, 115] on h5 "Is the electrical panel one of these types?" at bounding box center [242, 116] width 142 height 10
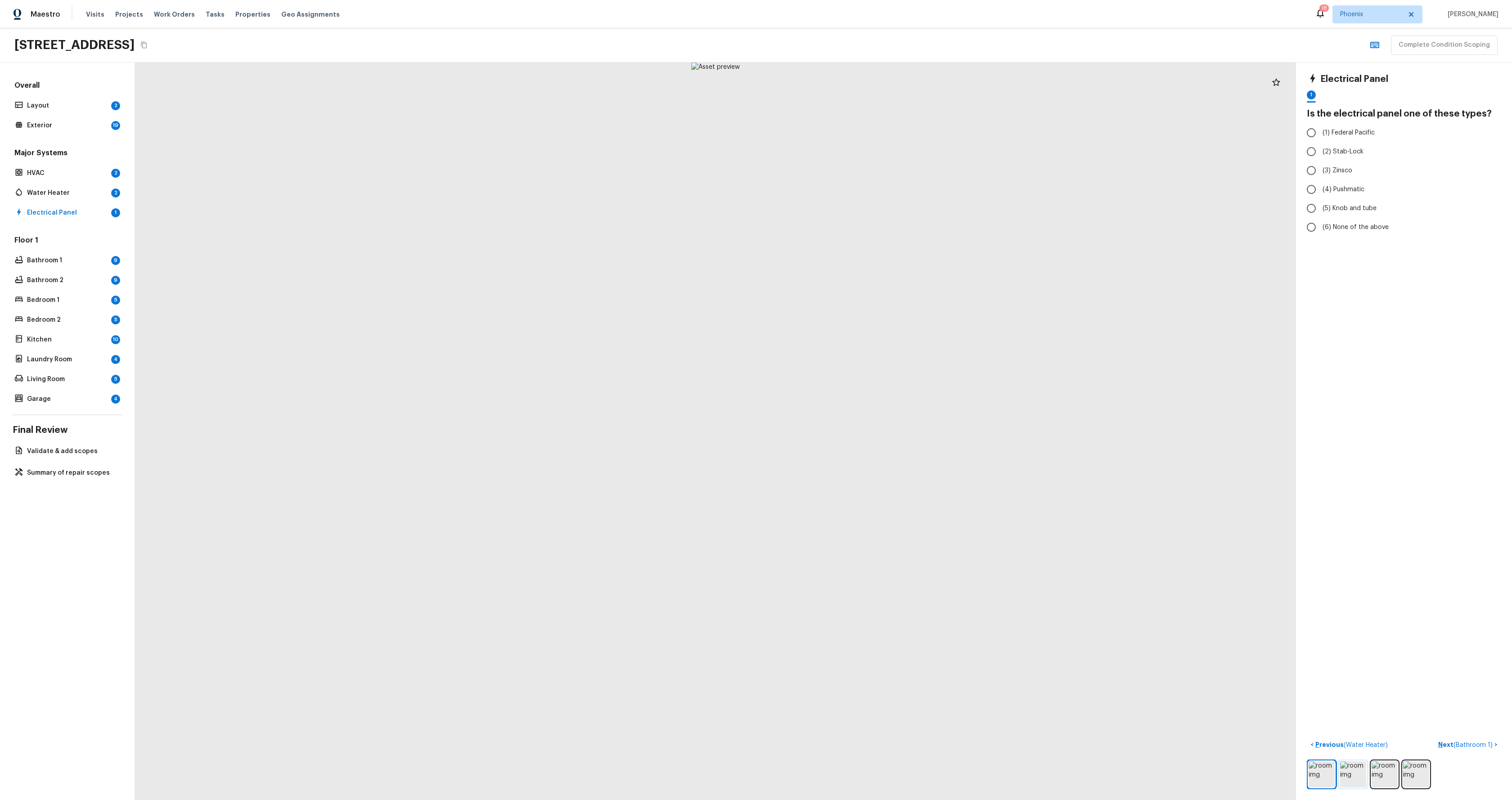
click at [777, 408] on img at bounding box center [1353, 774] width 26 height 26
click at [777, 408] on img at bounding box center [1385, 774] width 26 height 26
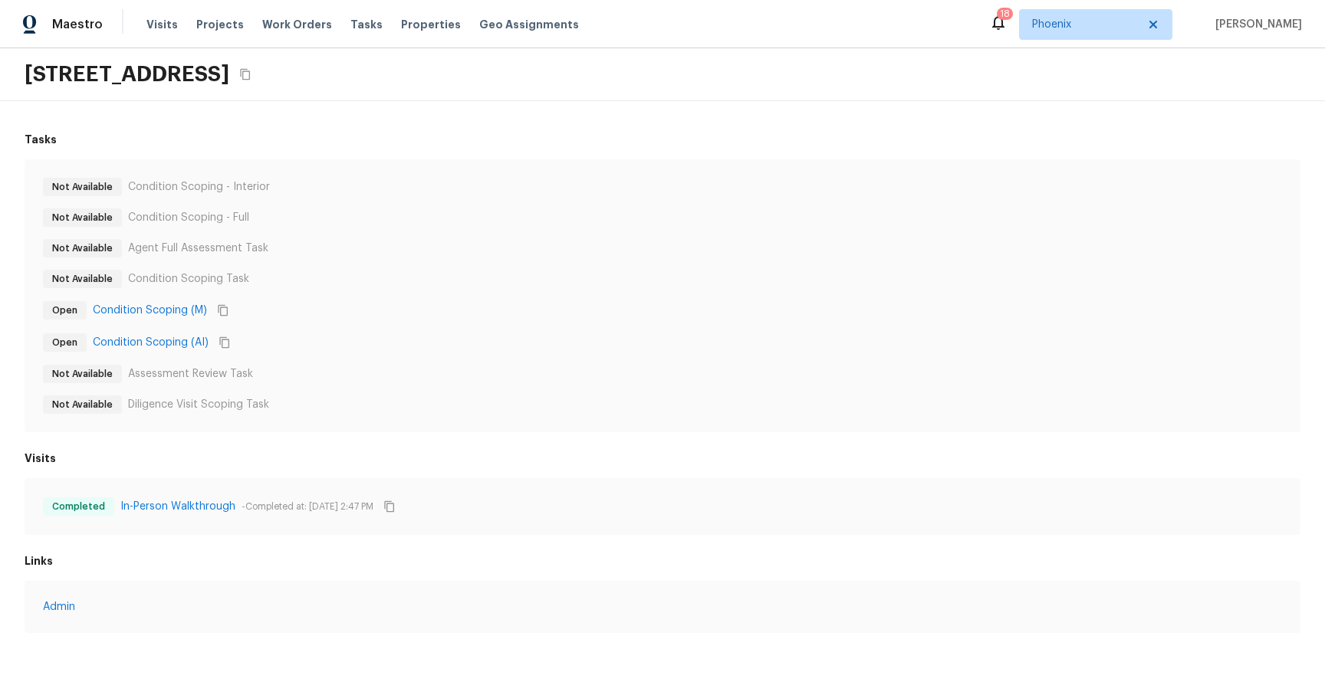
click at [611, 395] on div "Not Available Condition Scoping - Interior Not Available Condition Scoping - Fu…" at bounding box center [662, 296] width 1239 height 236
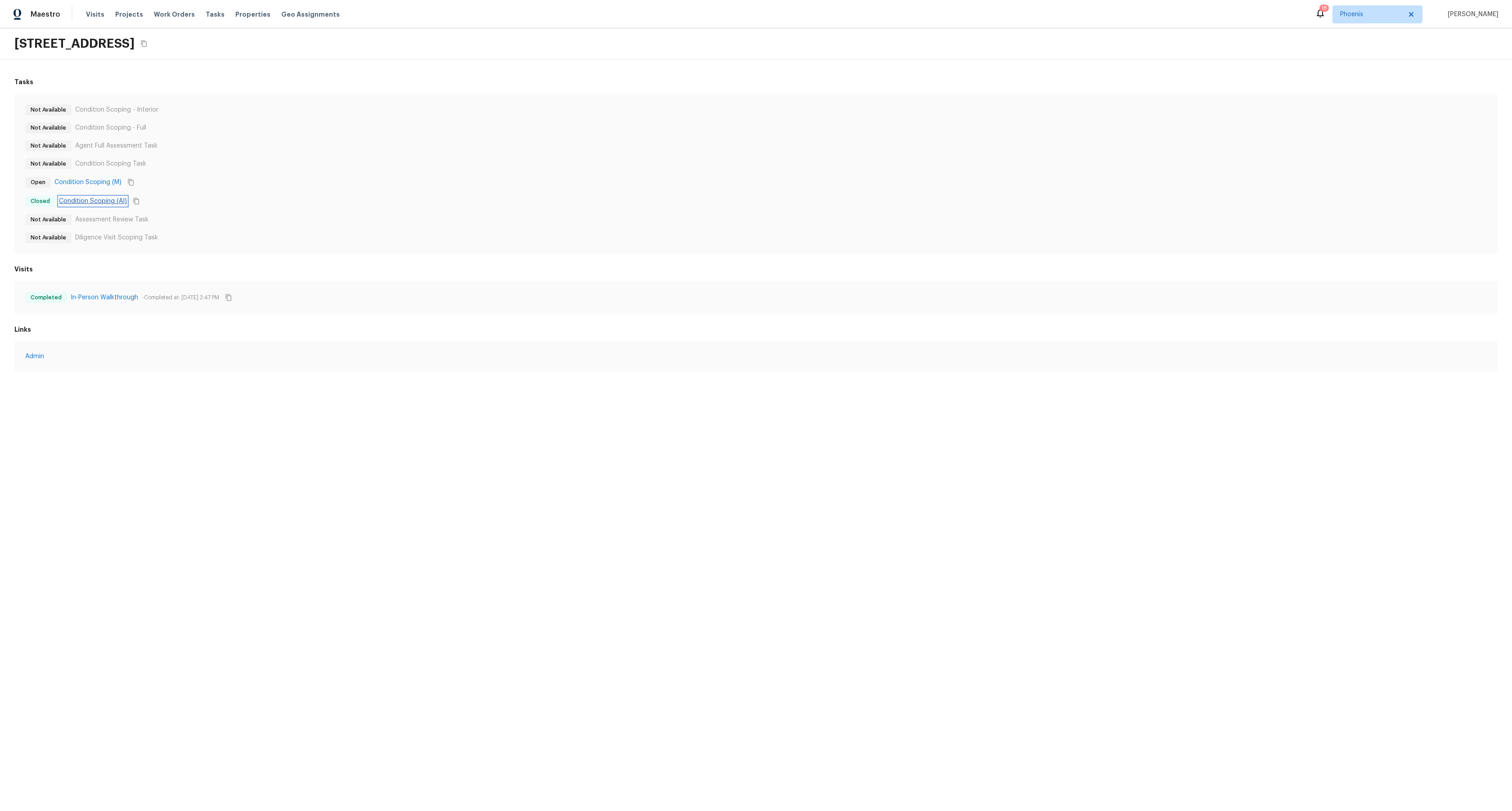
click at [101, 200] on link "Condition Scoping (AI)" at bounding box center [93, 201] width 68 height 9
click at [41, 358] on link "Admin" at bounding box center [756, 356] width 1462 height 9
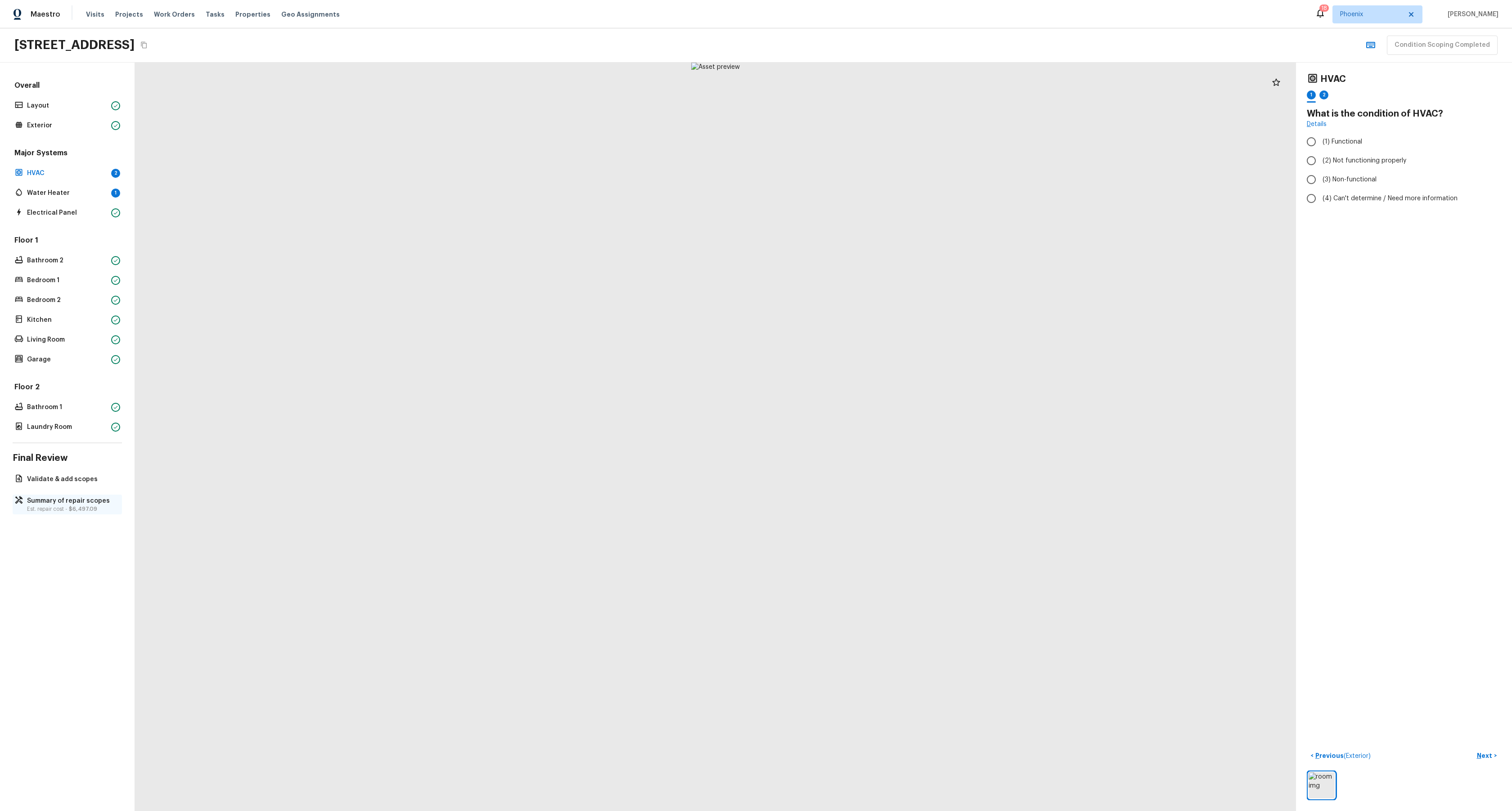
click at [62, 498] on p "Summary of repair scopes" at bounding box center [72, 501] width 90 height 9
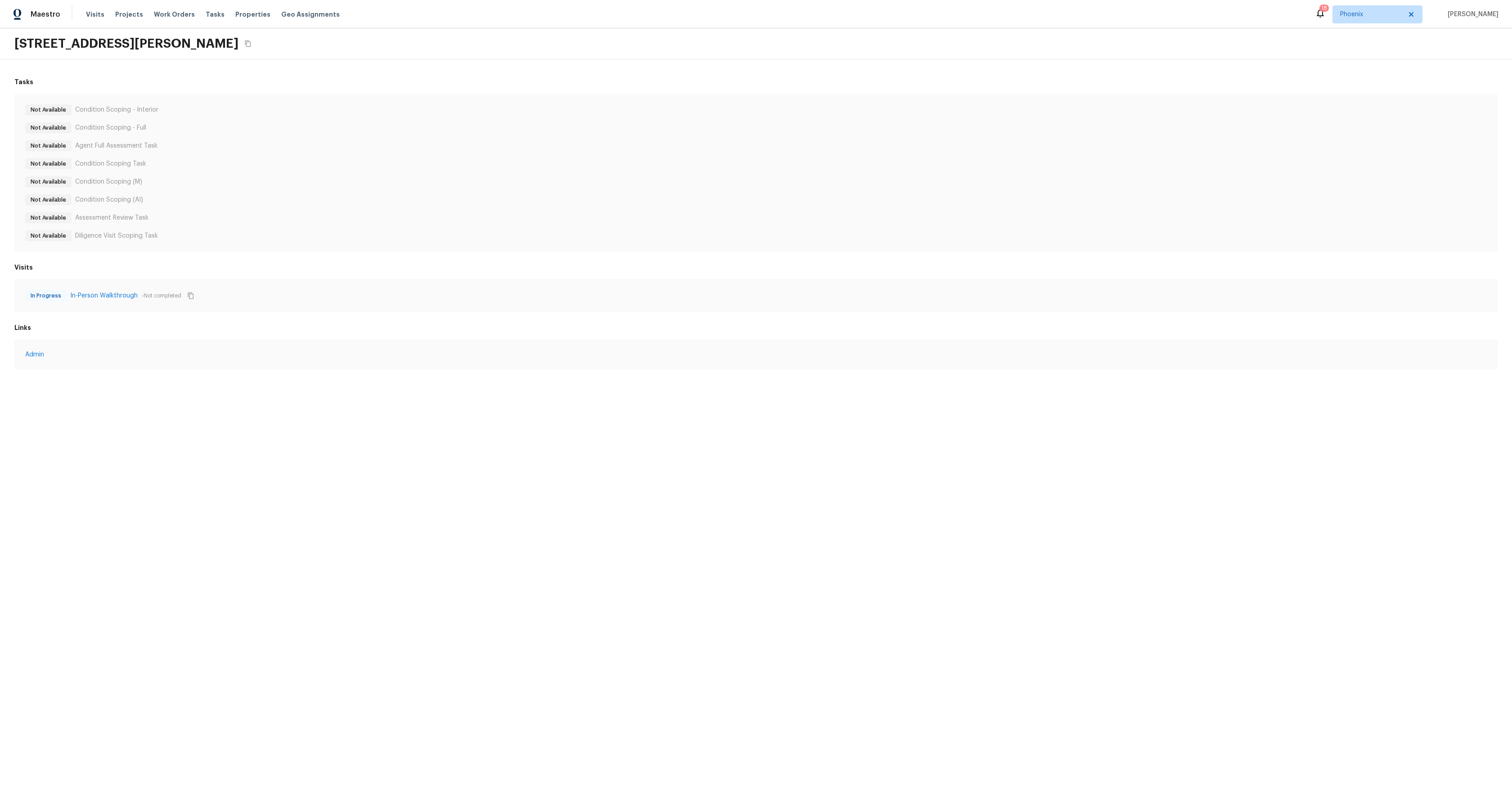
click at [469, 207] on div "Not Available Condition Scoping - Interior Not Available Condition Scoping - Fu…" at bounding box center [756, 173] width 1462 height 137
click at [543, 325] on h6 "Links" at bounding box center [756, 327] width 1483 height 9
click at [232, 388] on html "Maestro Visits Projects Work Orders Tasks Properties Geo Assignments 18 Phoenix…" at bounding box center [756, 194] width 1512 height 388
click at [43, 354] on link "Admin" at bounding box center [756, 356] width 1462 height 9
click at [262, 141] on div "Not Available Agent Full Assessment Task" at bounding box center [756, 146] width 1462 height 11
